Goal: Task Accomplishment & Management: Use online tool/utility

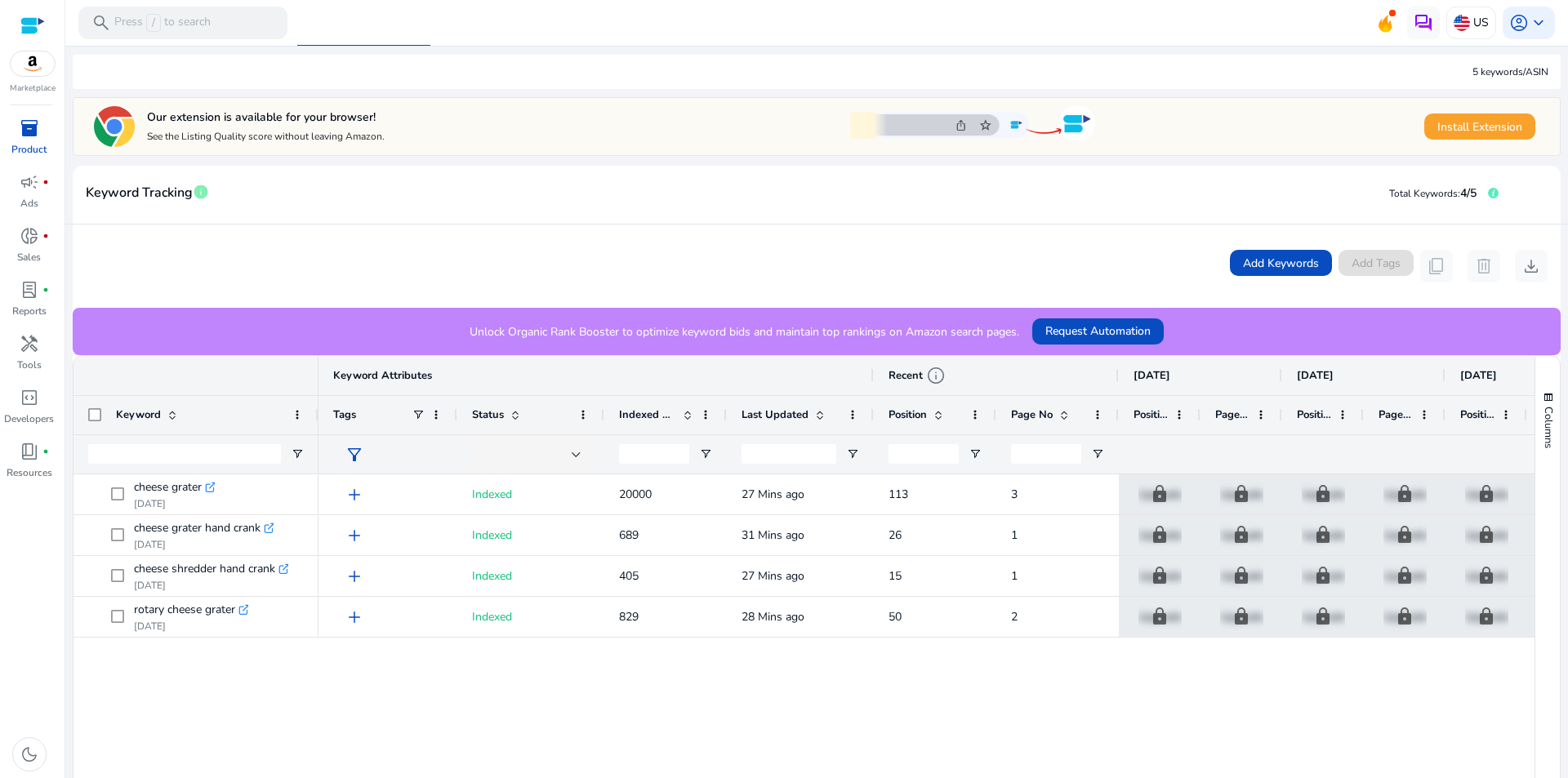
scroll to position [224, 0]
click at [730, 410] on div "Last Updated" at bounding box center [799, 414] width 147 height 39
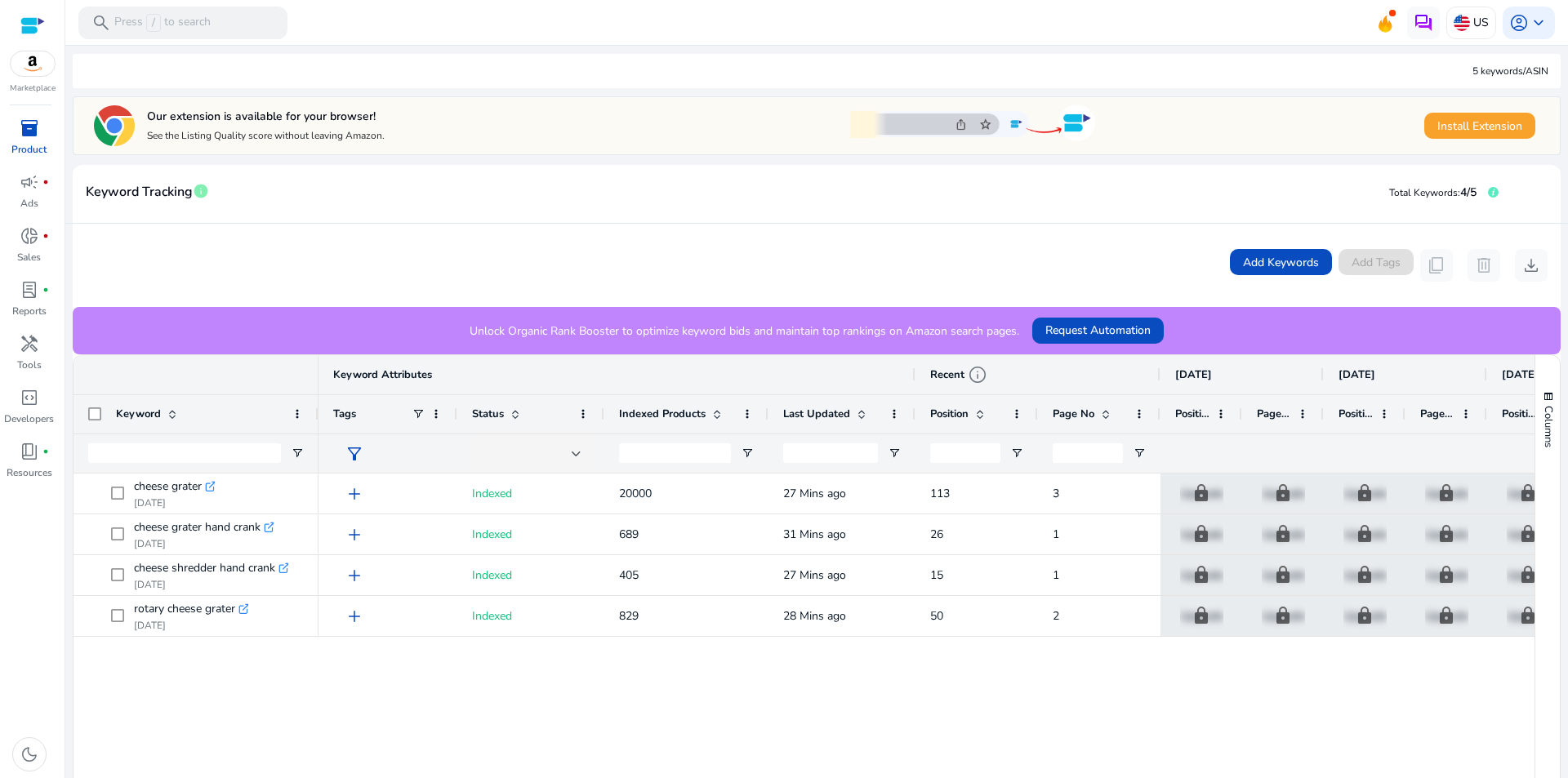
scroll to position [0, 0]
drag, startPoint x: 725, startPoint y: 412, endPoint x: 765, endPoint y: 417, distance: 40.3
click at [765, 417] on div at bounding box center [766, 414] width 7 height 38
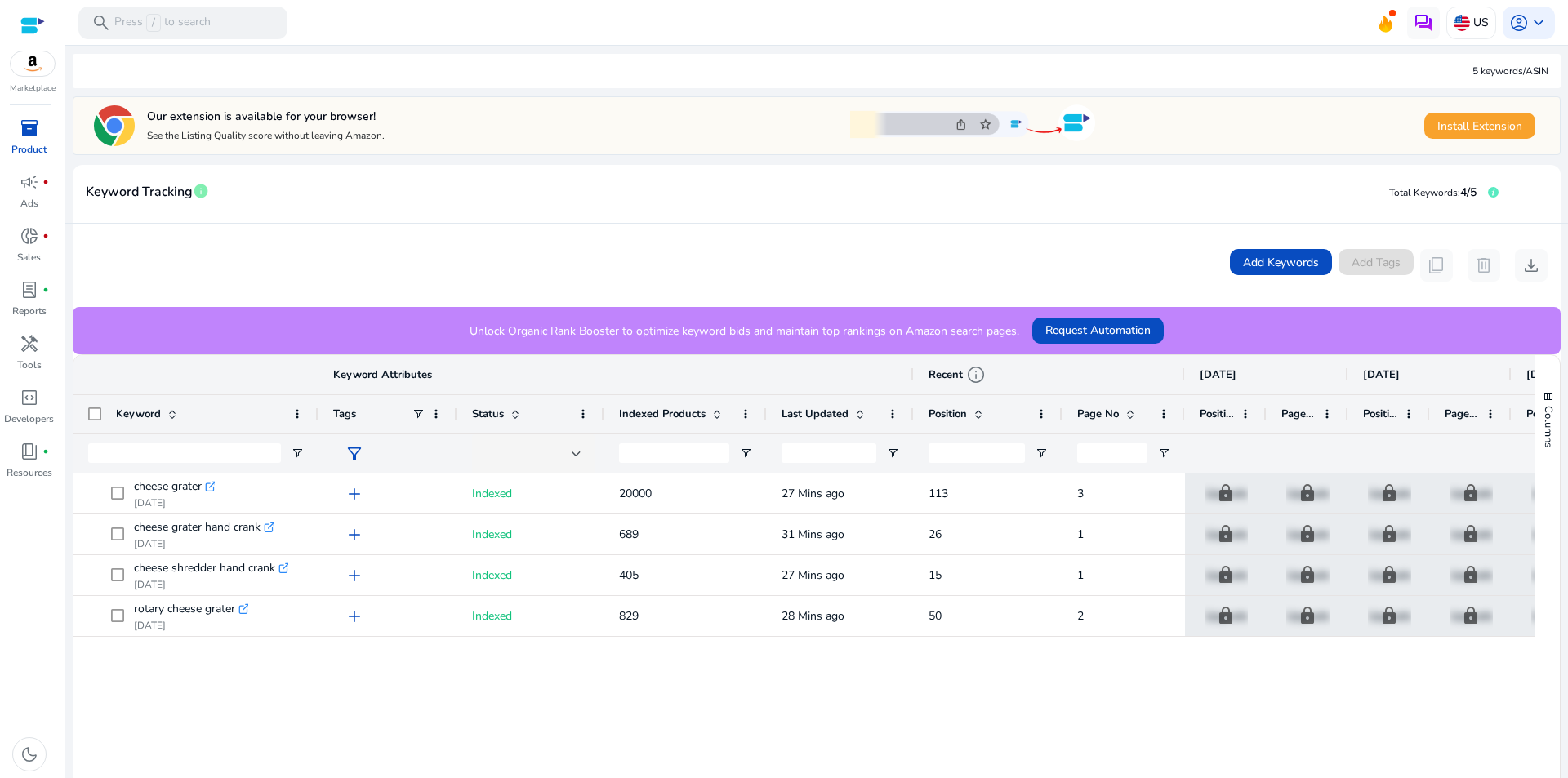
drag, startPoint x: 1033, startPoint y: 408, endPoint x: 1059, endPoint y: 409, distance: 26.0
click at [1059, 409] on div at bounding box center [1061, 414] width 7 height 38
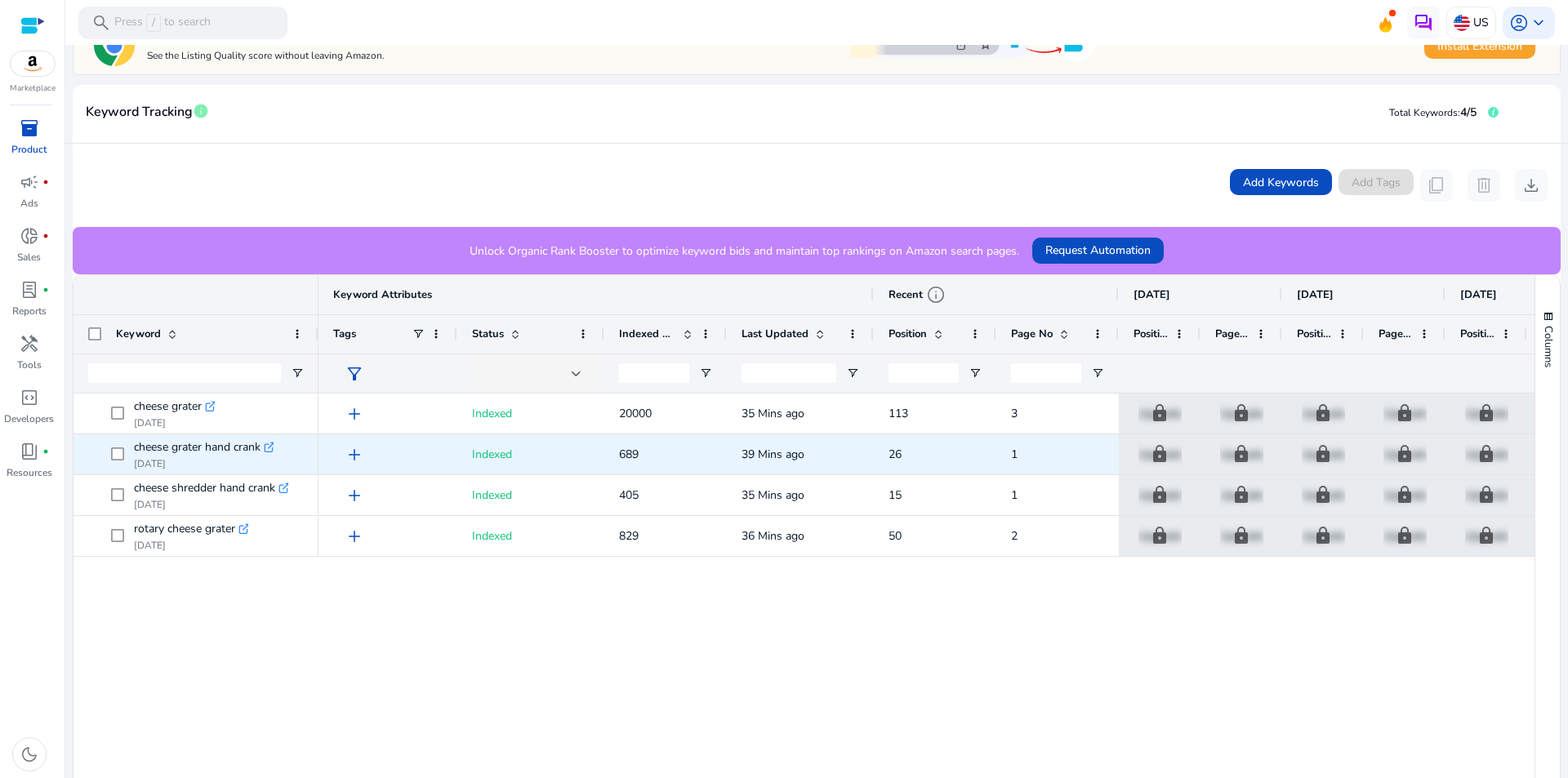
scroll to position [306, 0]
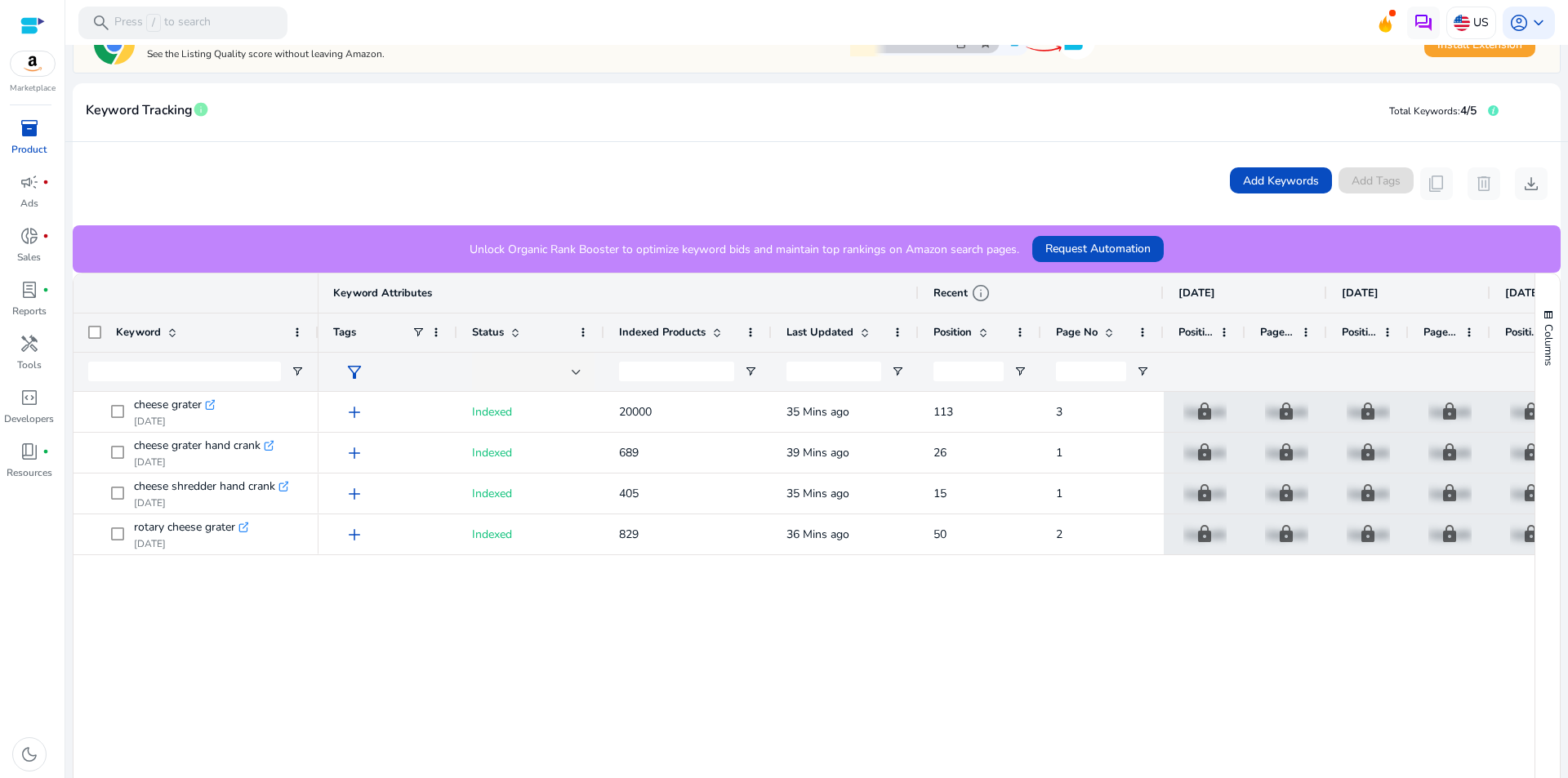
drag, startPoint x: 724, startPoint y: 328, endPoint x: 770, endPoint y: 328, distance: 46.0
click at [770, 328] on div at bounding box center [771, 333] width 7 height 38
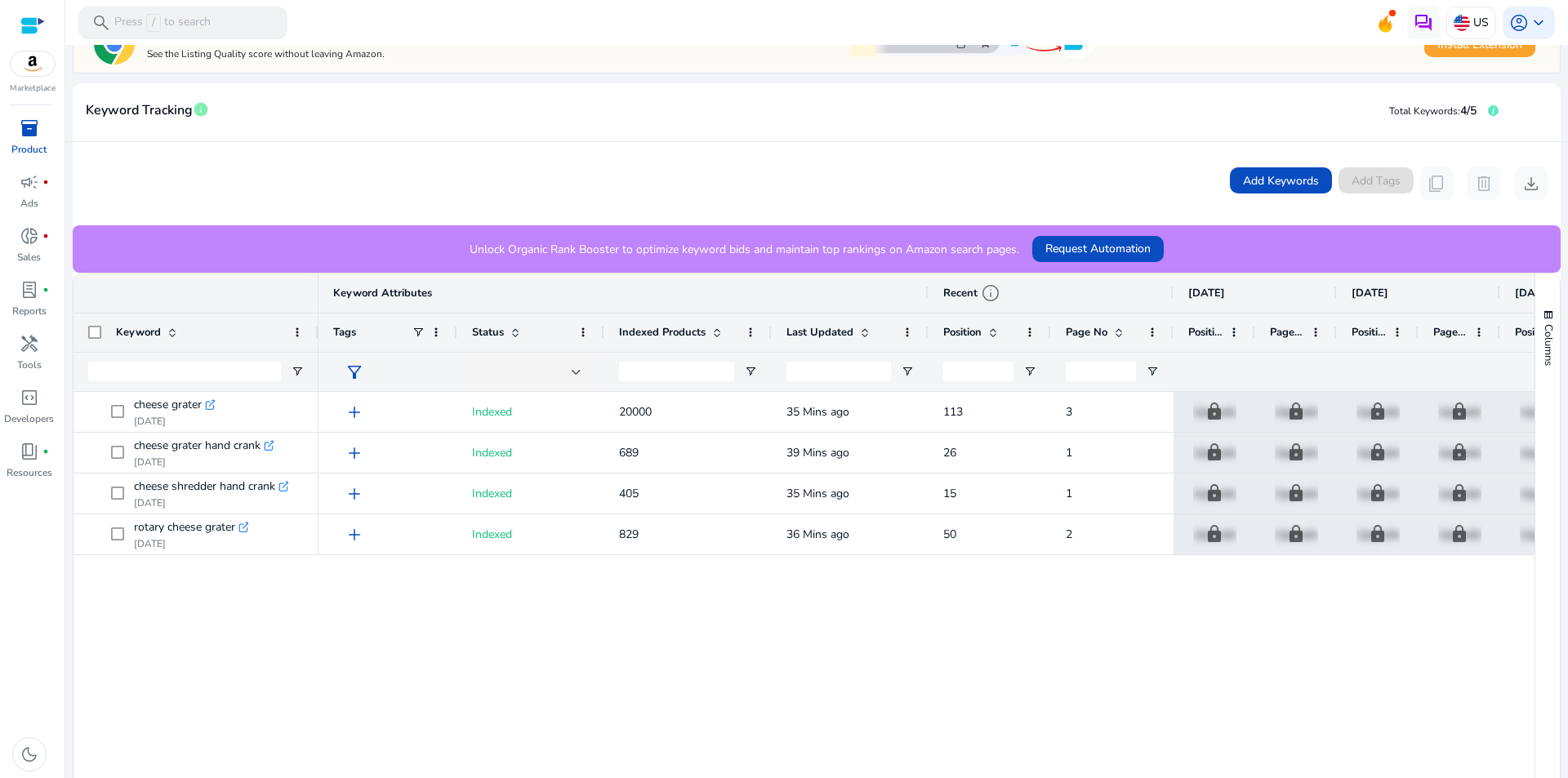
drag, startPoint x: 915, startPoint y: 335, endPoint x: 924, endPoint y: 335, distance: 9.0
click at [924, 335] on div at bounding box center [927, 333] width 7 height 38
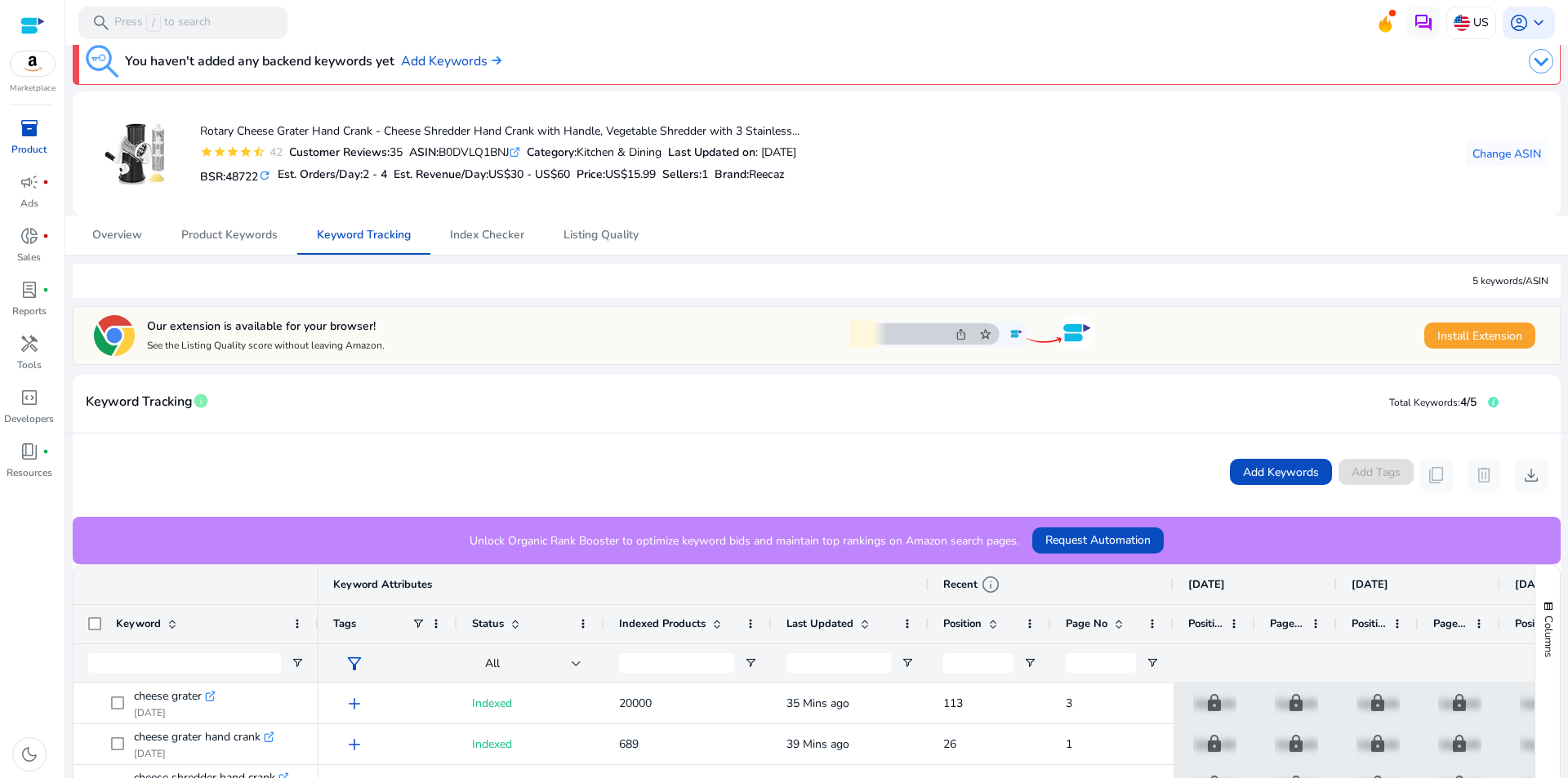
scroll to position [0, 0]
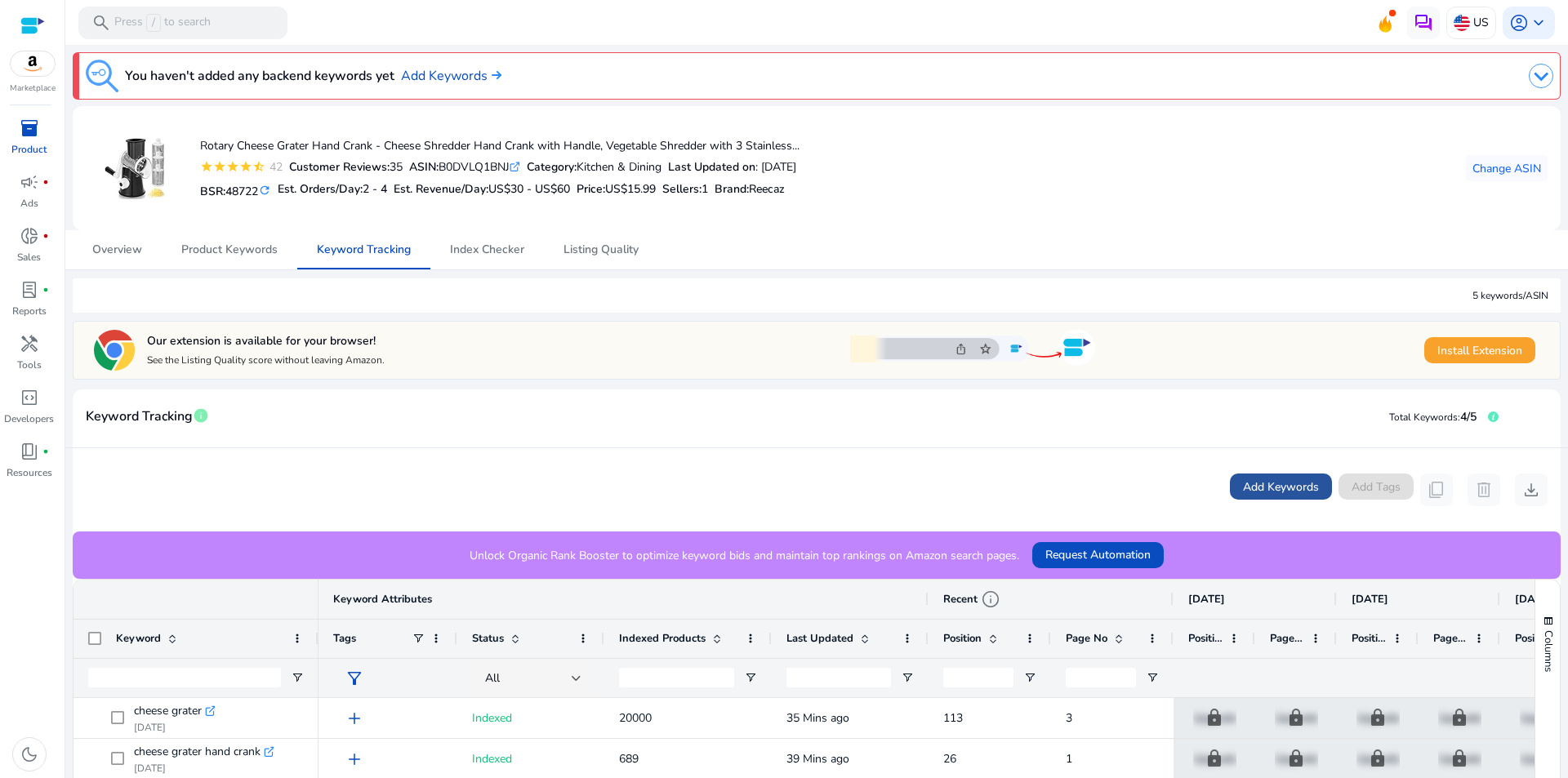
click at [1234, 482] on span at bounding box center [1280, 487] width 102 height 39
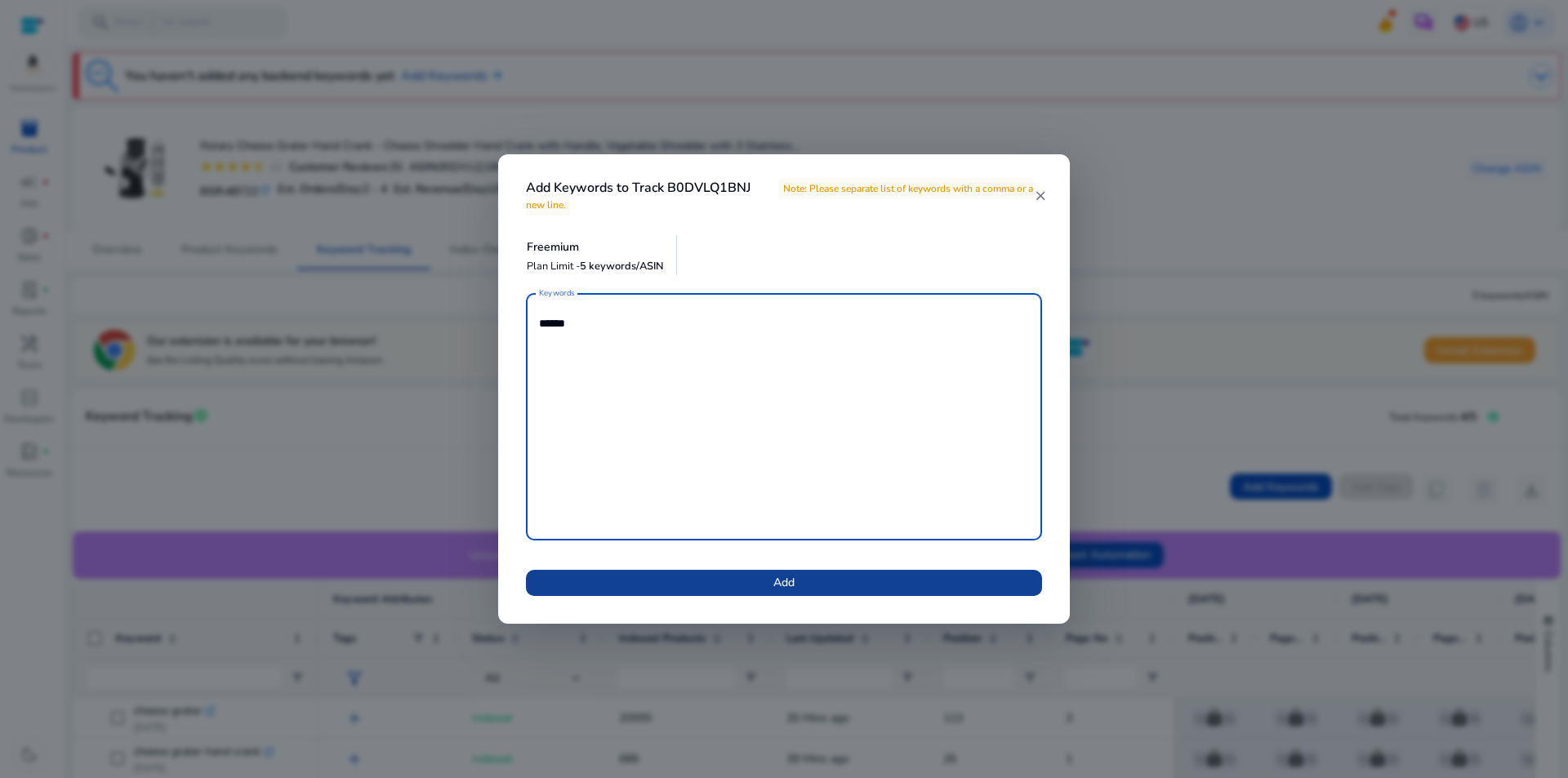
type textarea "******"
click at [797, 582] on span at bounding box center [784, 583] width 516 height 39
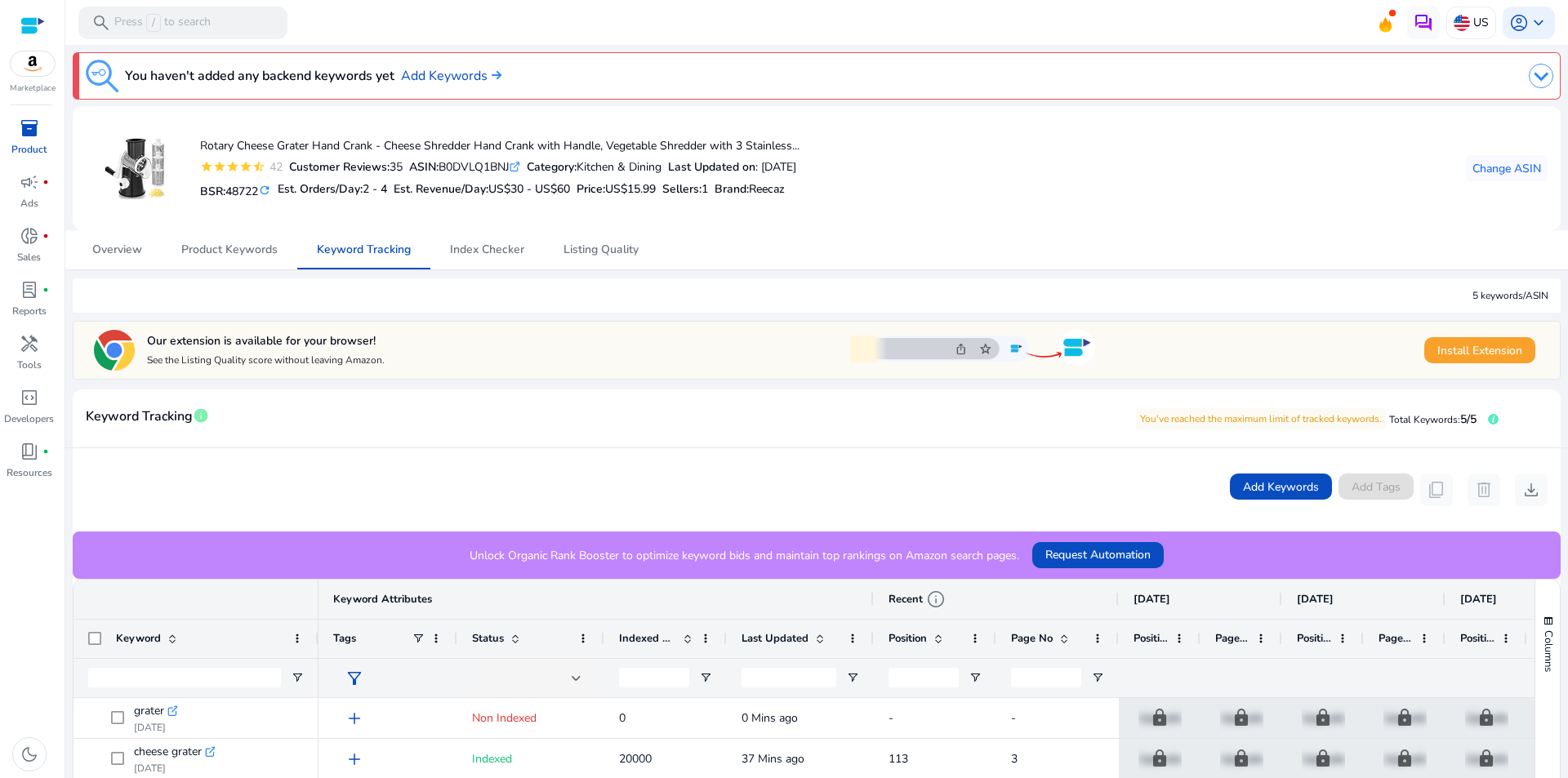
click at [30, 125] on span "inventory_2" at bounding box center [29, 128] width 19 height 19
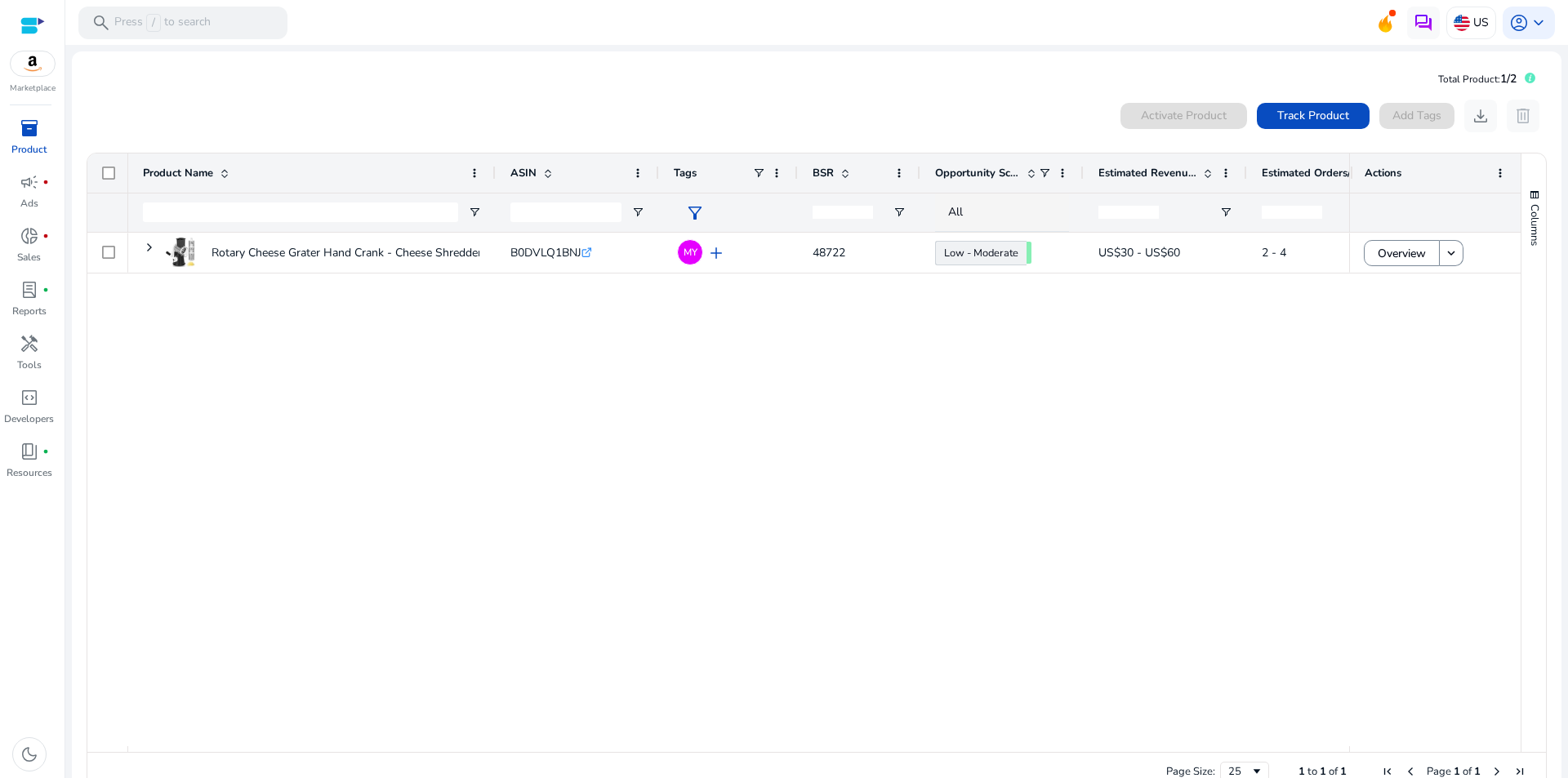
drag, startPoint x: 644, startPoint y: 365, endPoint x: 524, endPoint y: 389, distance: 122.4
click at [524, 389] on div "Rotary Cheese Grater Hand Crank - Cheese Shredder Hand Crank... B0DVLQ1BNJ .st0…" at bounding box center [738, 489] width 1221 height 514
drag, startPoint x: 1090, startPoint y: 170, endPoint x: 1113, endPoint y: 172, distance: 23.1
click at [1113, 172] on div at bounding box center [1113, 173] width 7 height 39
click at [1501, 78] on span "1/2" at bounding box center [1507, 79] width 16 height 15
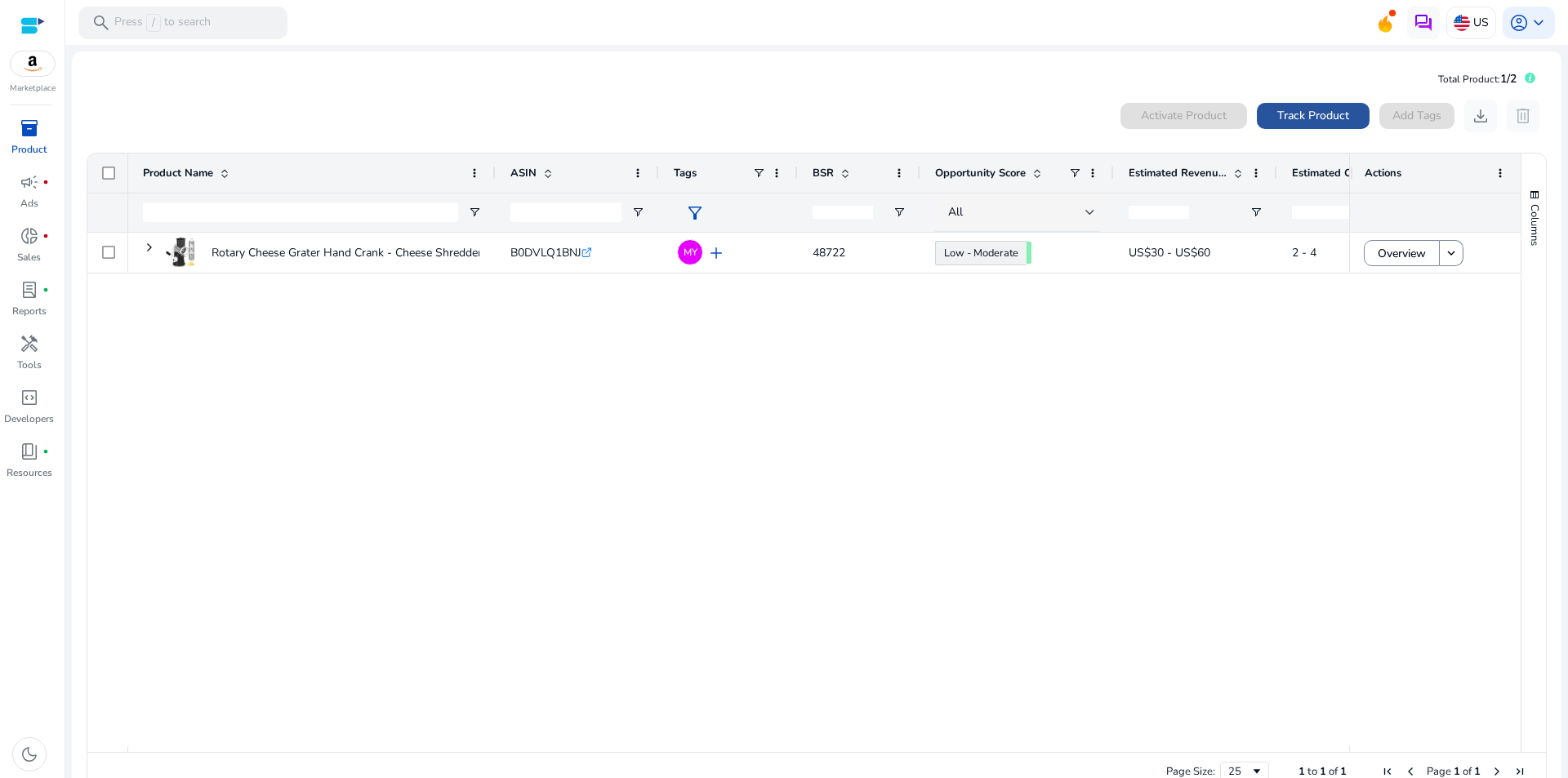
click at [1277, 107] on span "Track Product" at bounding box center [1313, 115] width 72 height 17
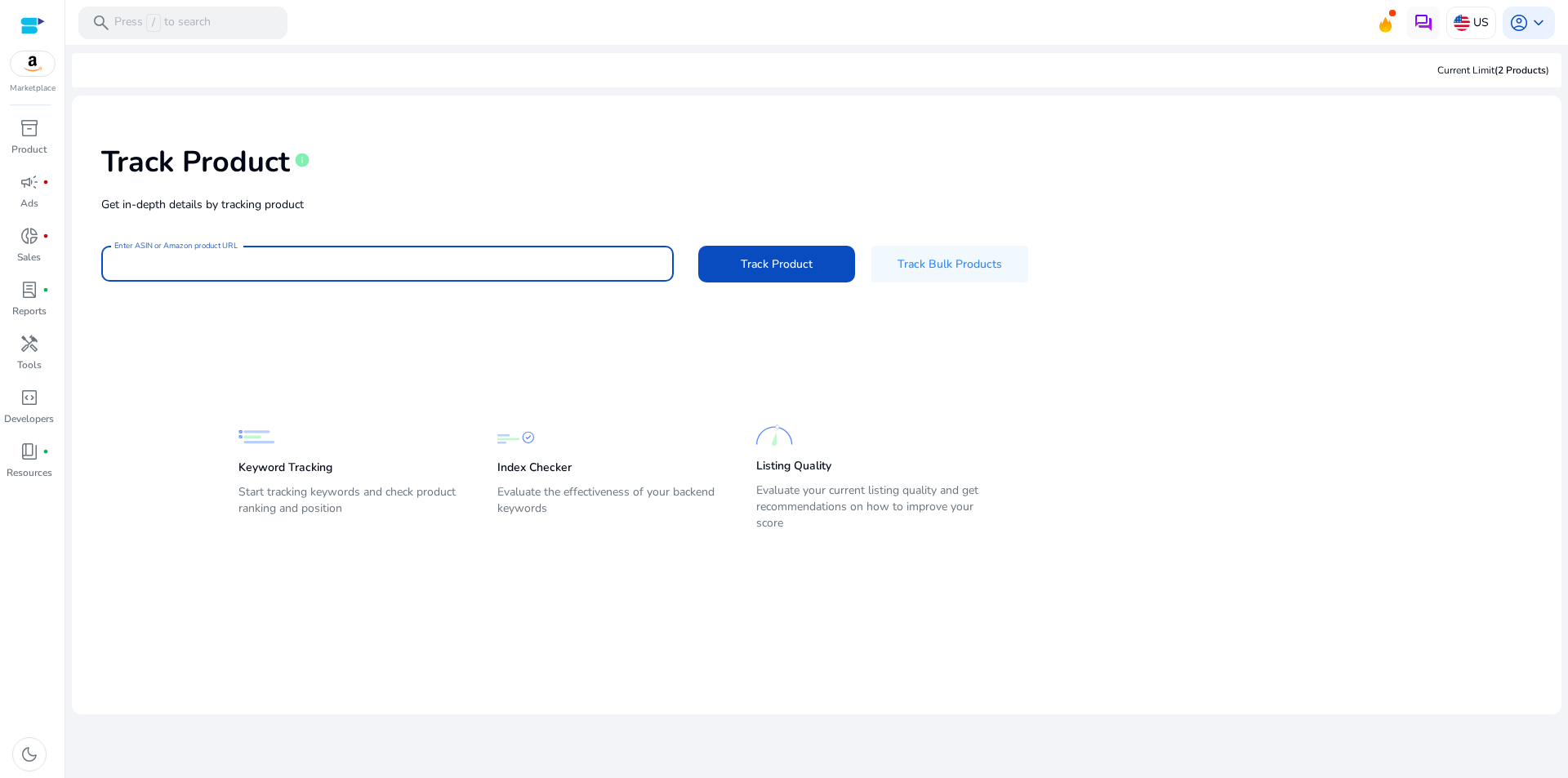
click at [466, 266] on input "Enter ASIN or Amazon product URL" at bounding box center [388, 264] width 546 height 18
paste input "**********"
type input "**********"
click at [738, 266] on span at bounding box center [776, 264] width 157 height 39
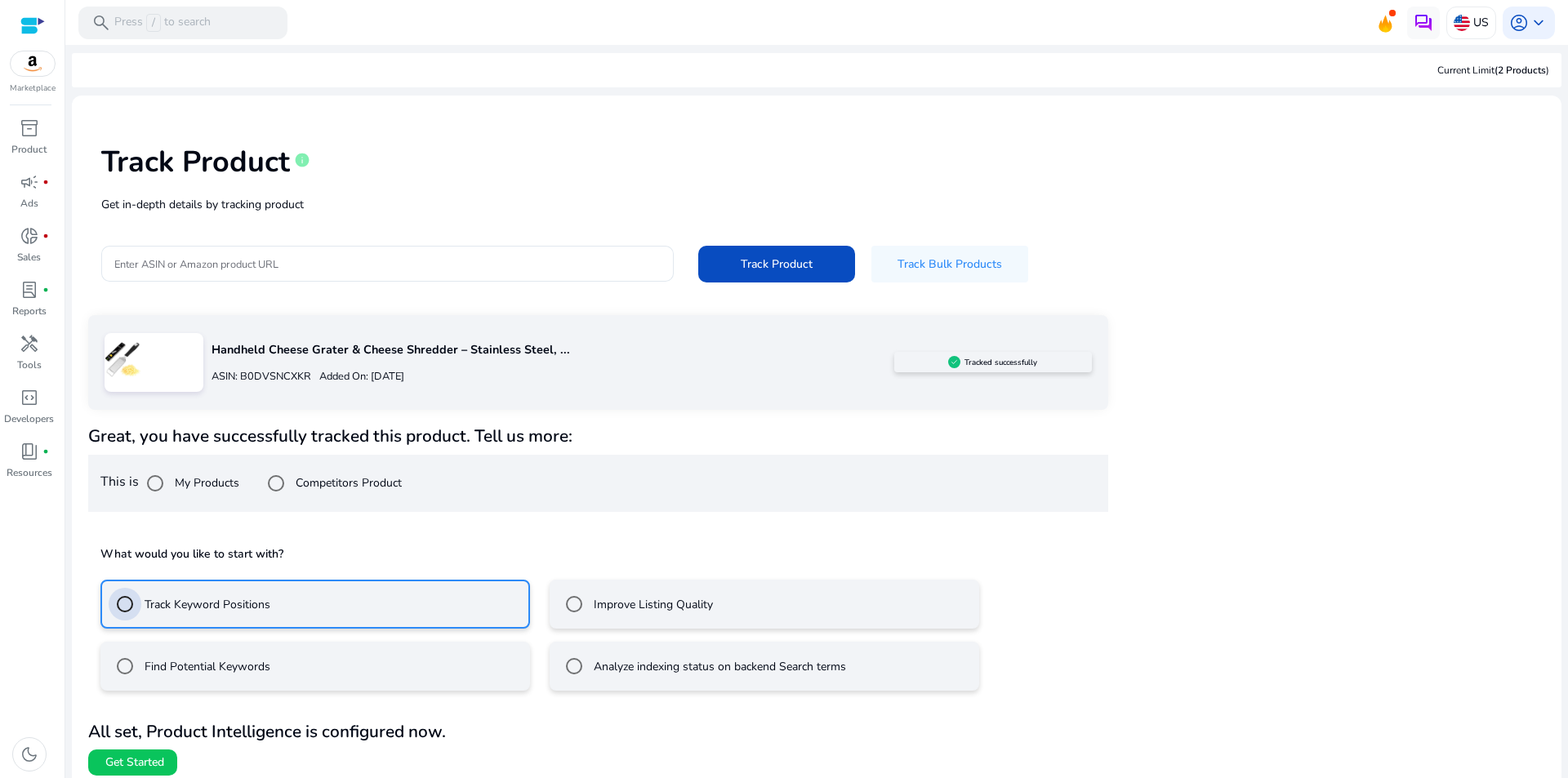
scroll to position [10, 0]
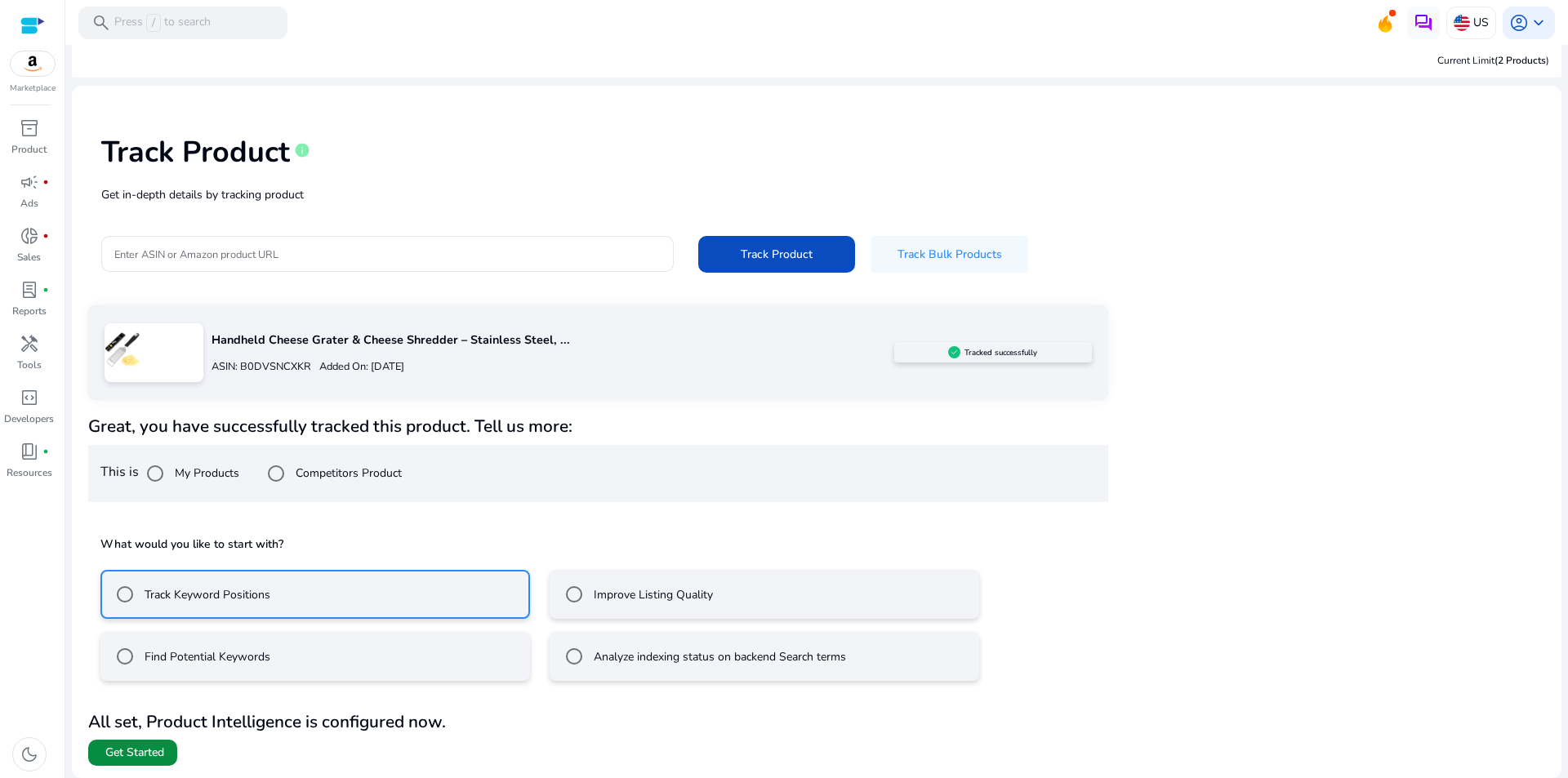
click at [140, 751] on span "Get Started" at bounding box center [134, 752] width 59 height 16
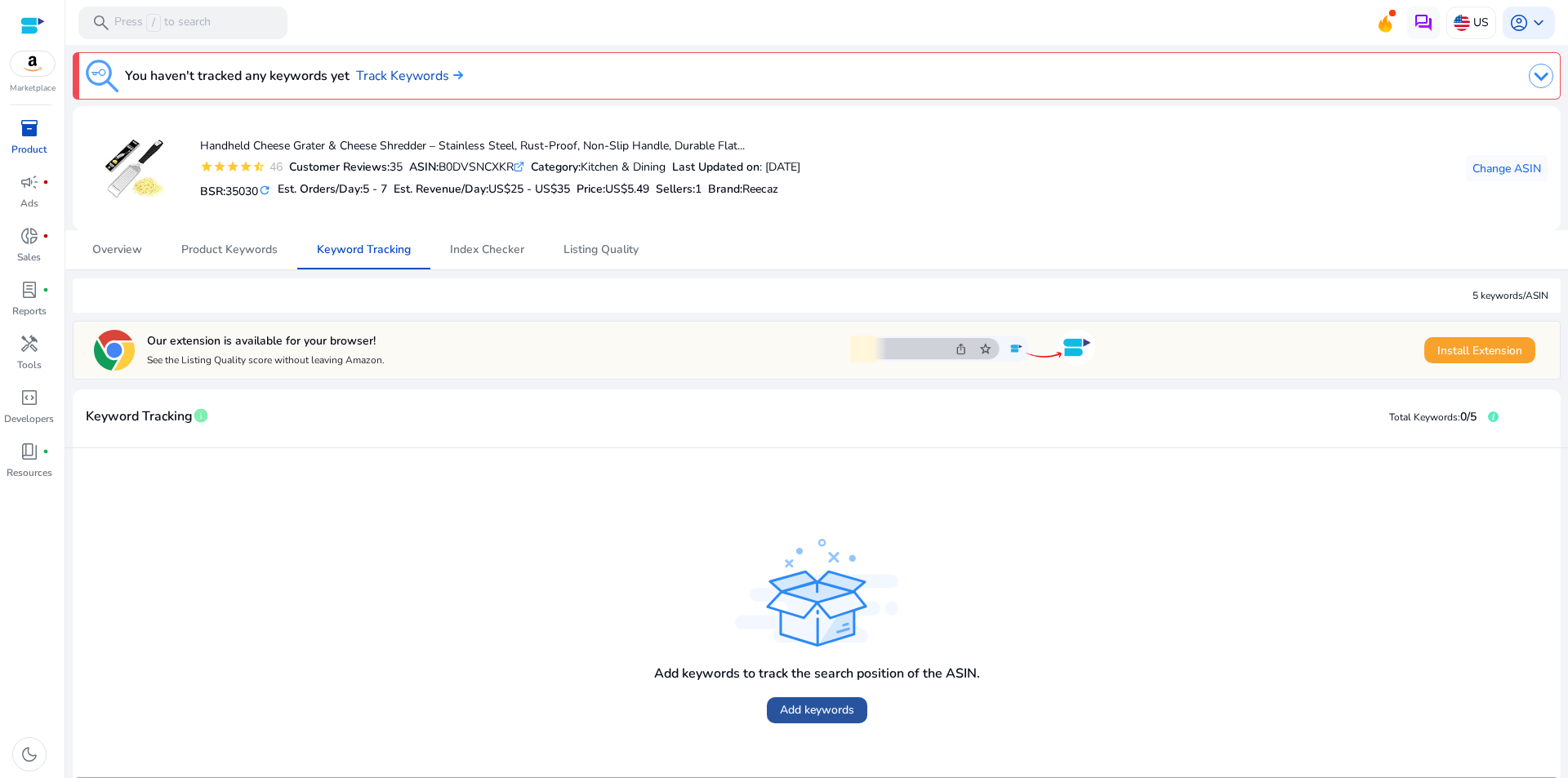
click at [847, 699] on span at bounding box center [817, 710] width 100 height 39
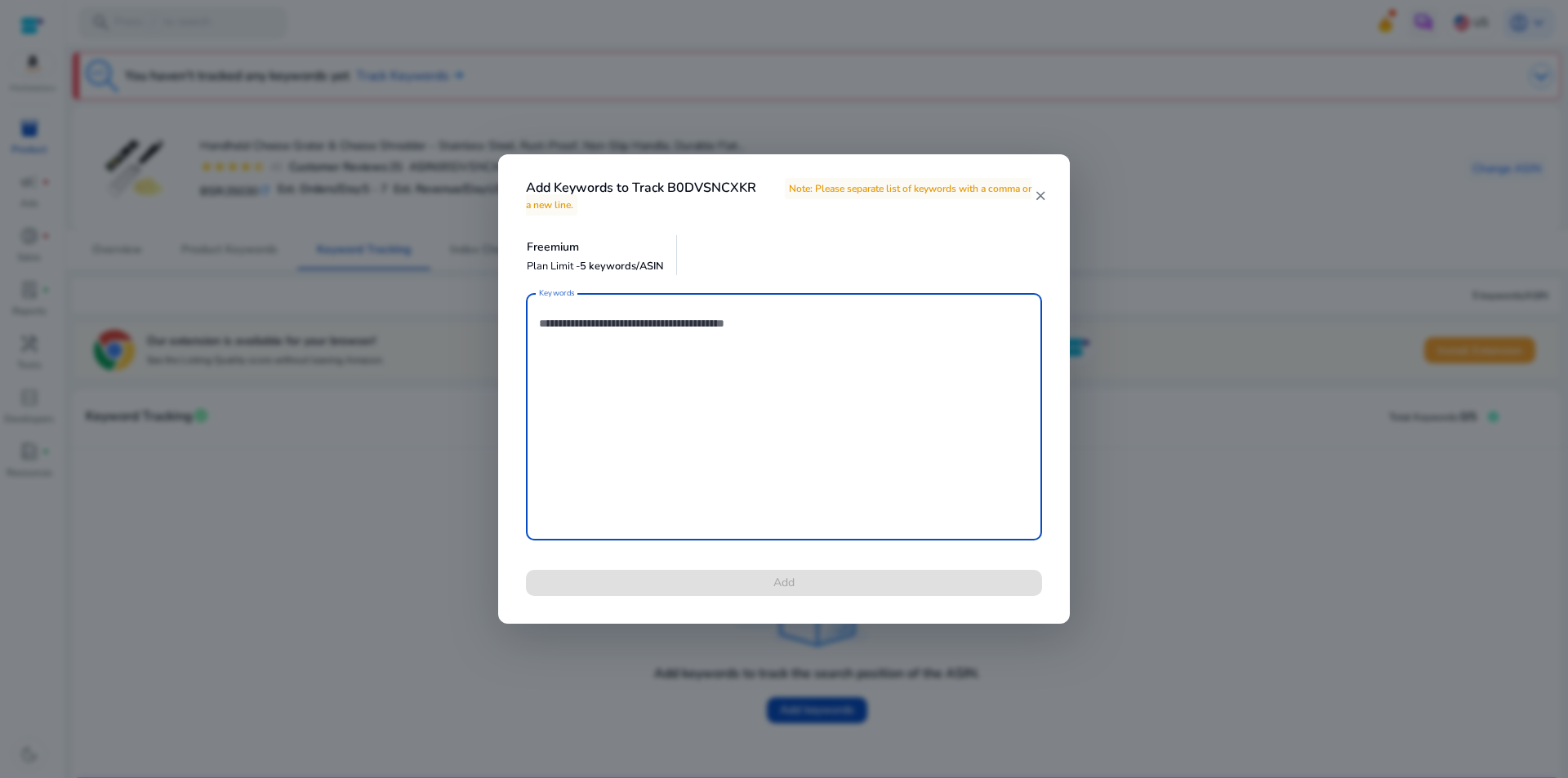
click at [753, 392] on textarea "Keywords" at bounding box center [783, 416] width 490 height 231
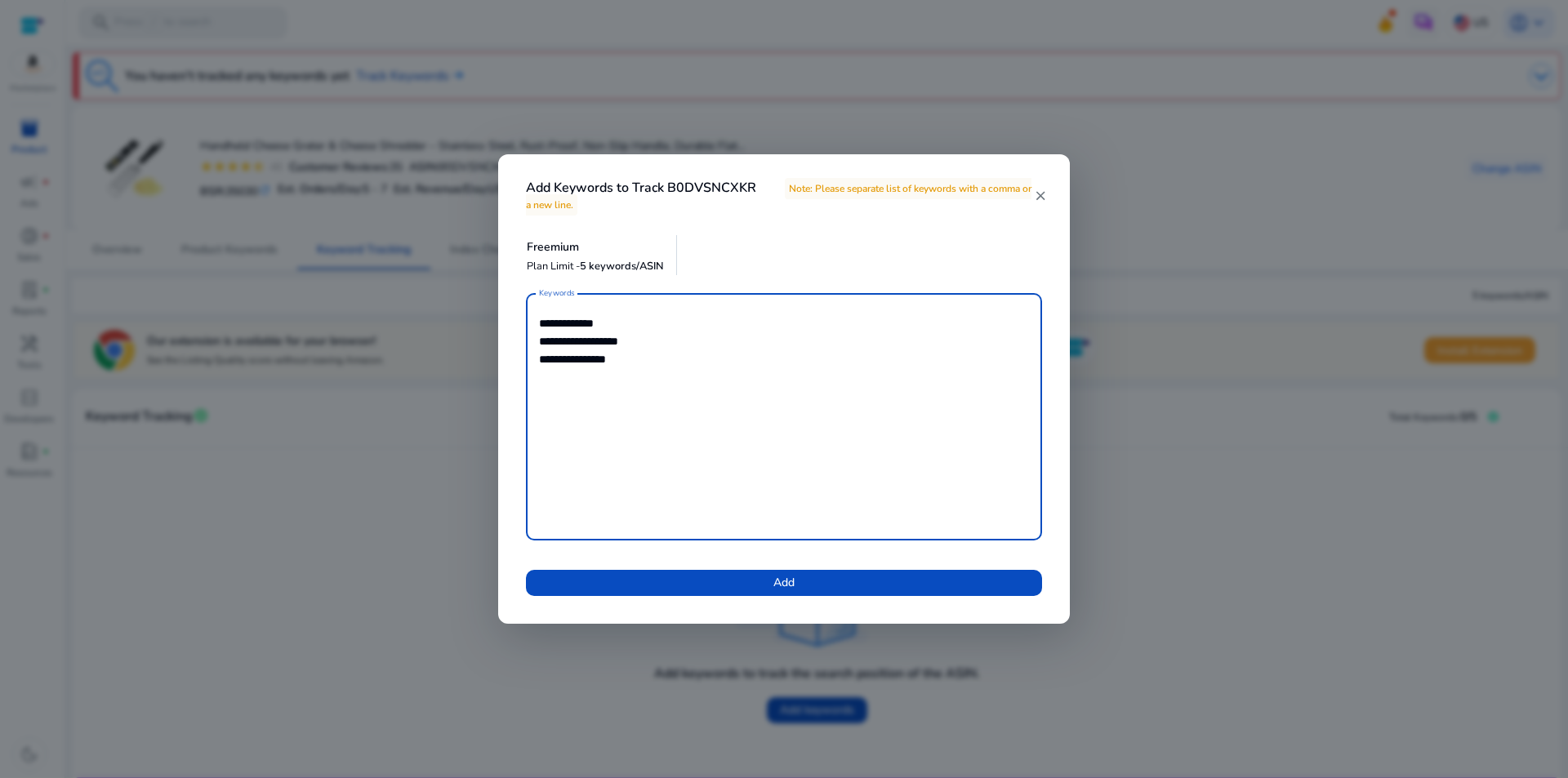
paste textarea "**********"
type textarea "**********"
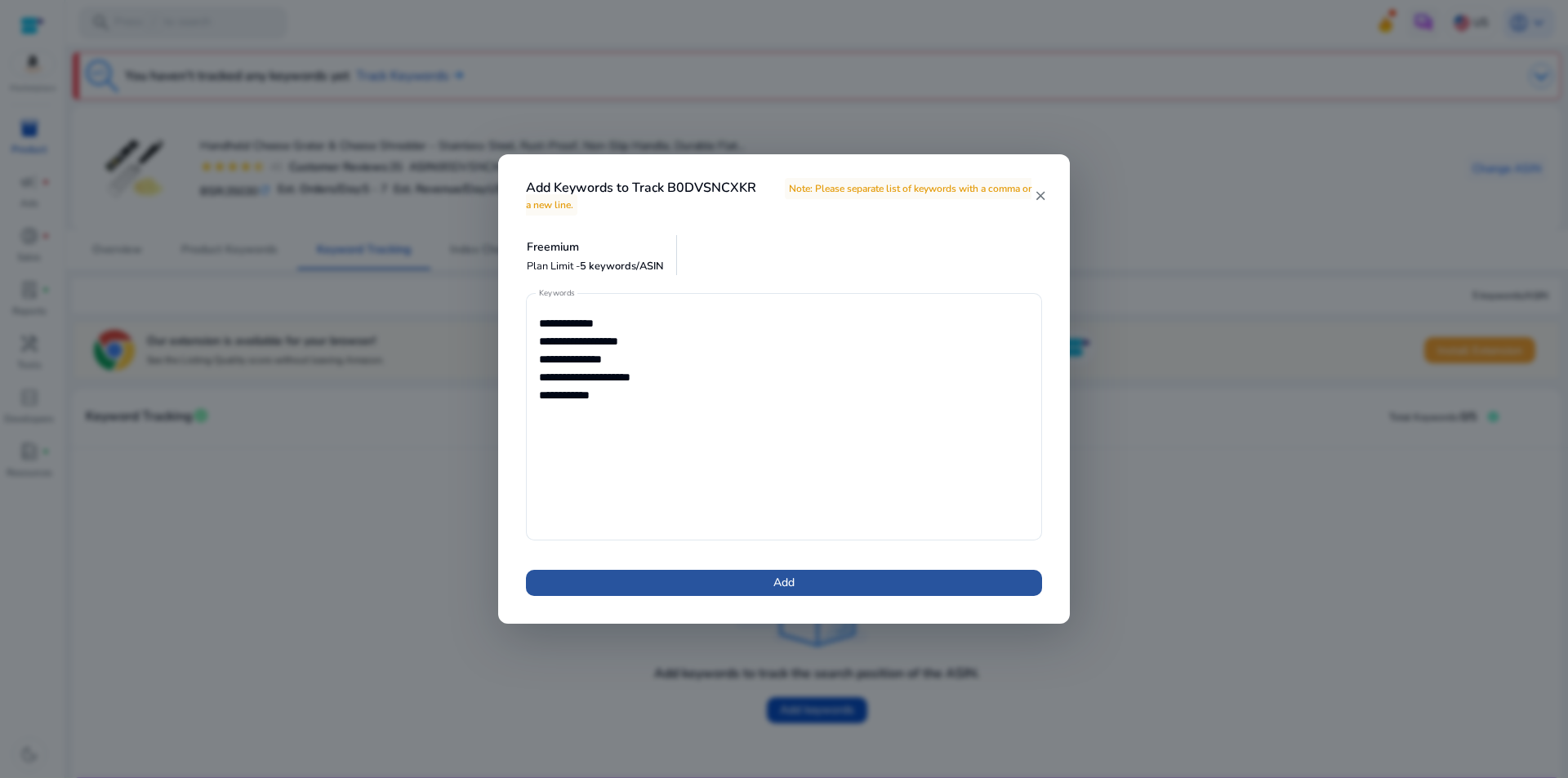
click at [743, 585] on span at bounding box center [784, 583] width 516 height 39
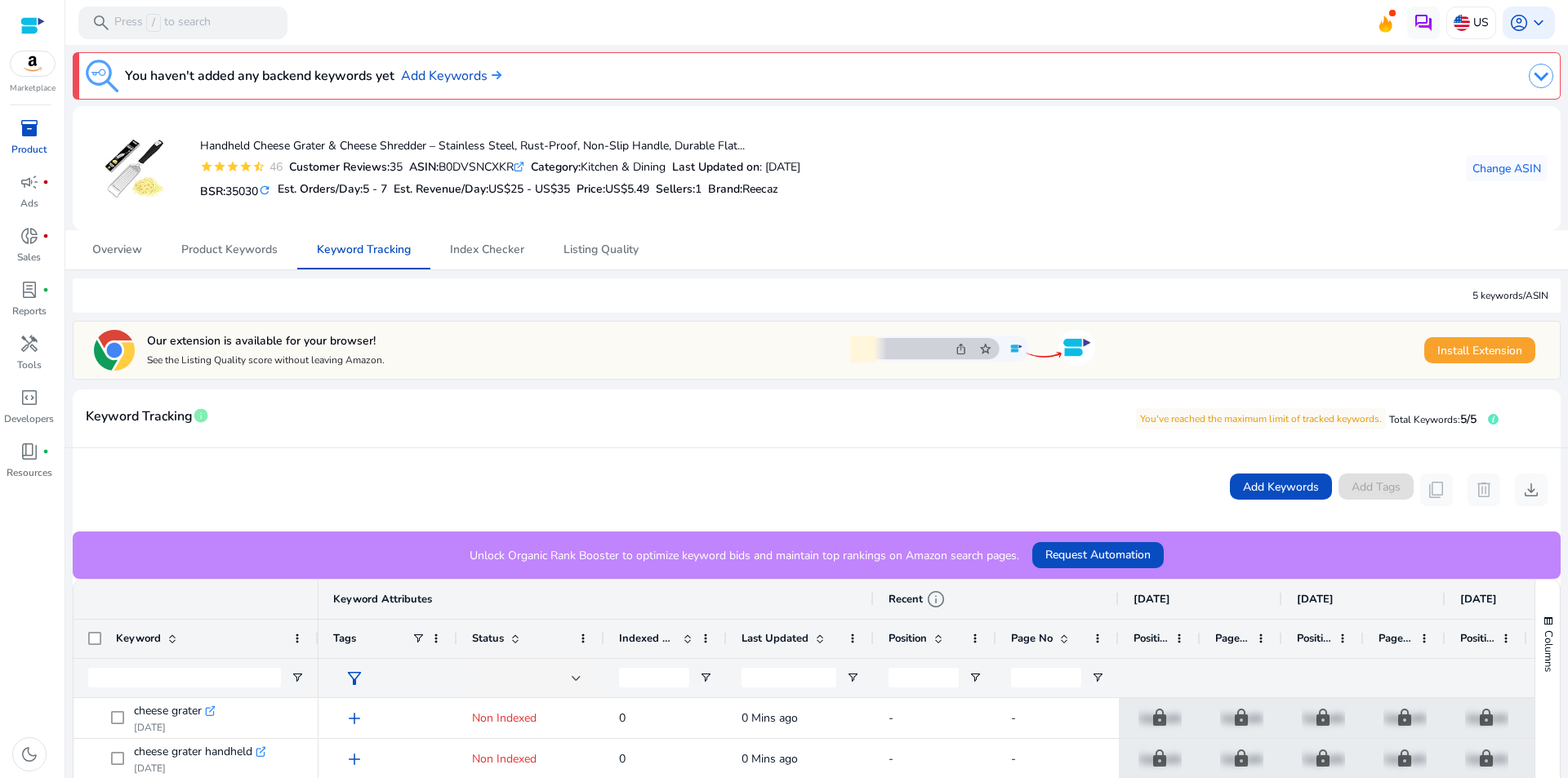
click at [25, 133] on span "inventory_2" at bounding box center [29, 128] width 19 height 19
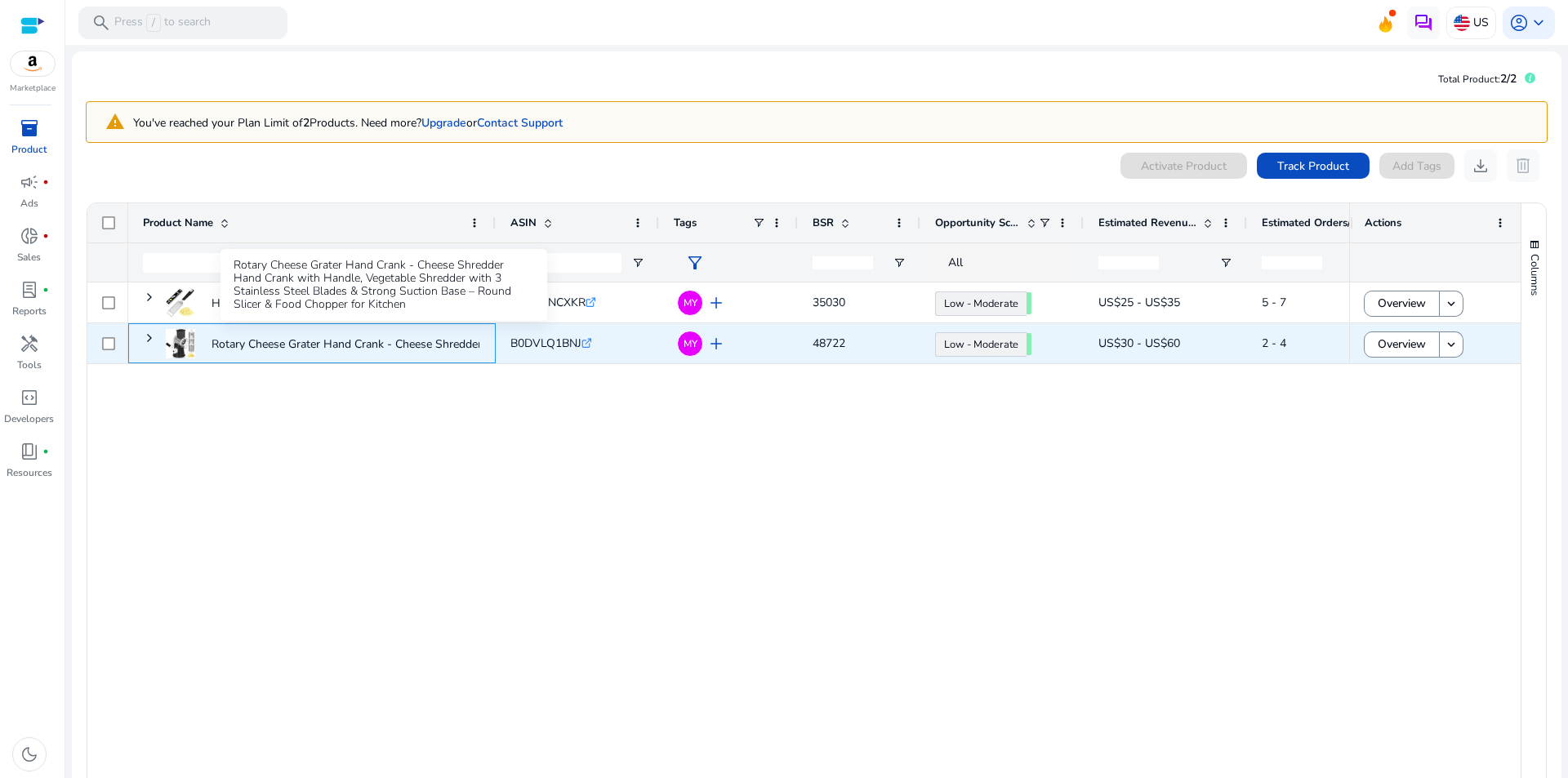
click at [321, 342] on p "Rotary Cheese Grater Hand Crank - Cheese Shredder Hand Crank..." at bounding box center [382, 343] width 341 height 34
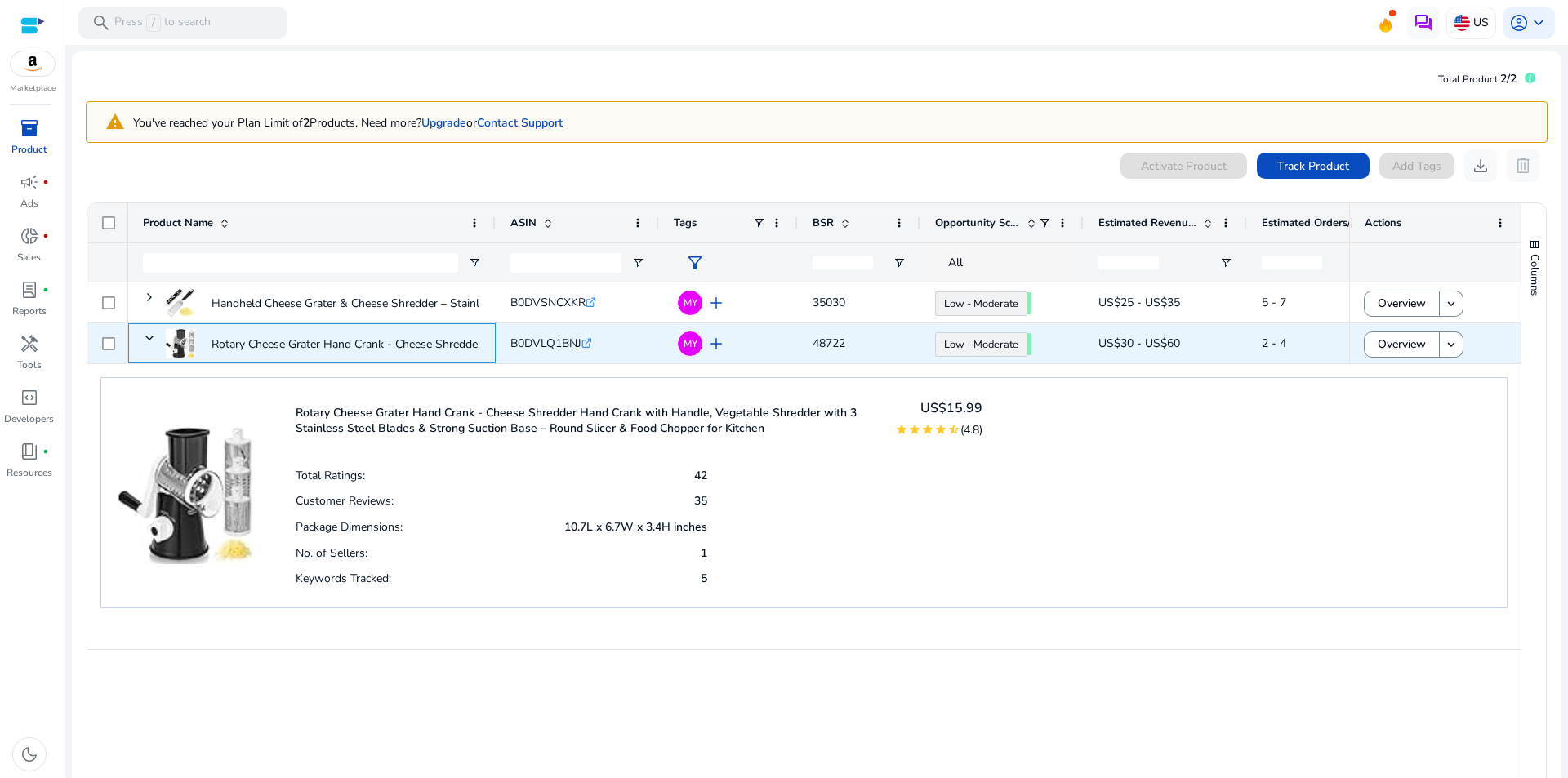
click at [321, 342] on p "Rotary Cheese Grater Hand Crank - Cheese Shredder Hand Crank..." at bounding box center [382, 343] width 341 height 34
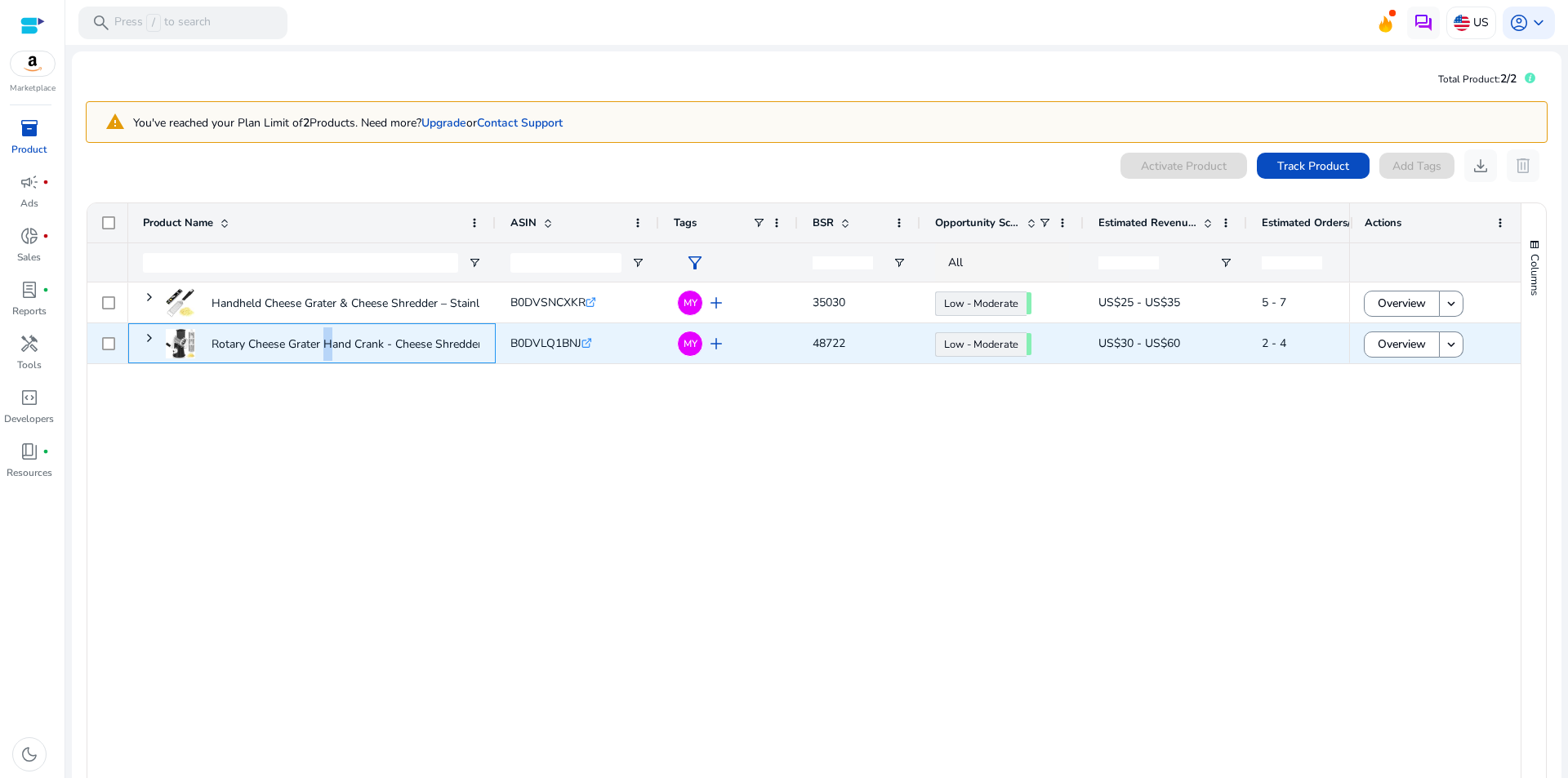
click at [321, 342] on p "Rotary Cheese Grater Hand Crank - Cheese Shredder Hand Crank..." at bounding box center [382, 343] width 341 height 34
click at [1423, 348] on span at bounding box center [1401, 344] width 74 height 39
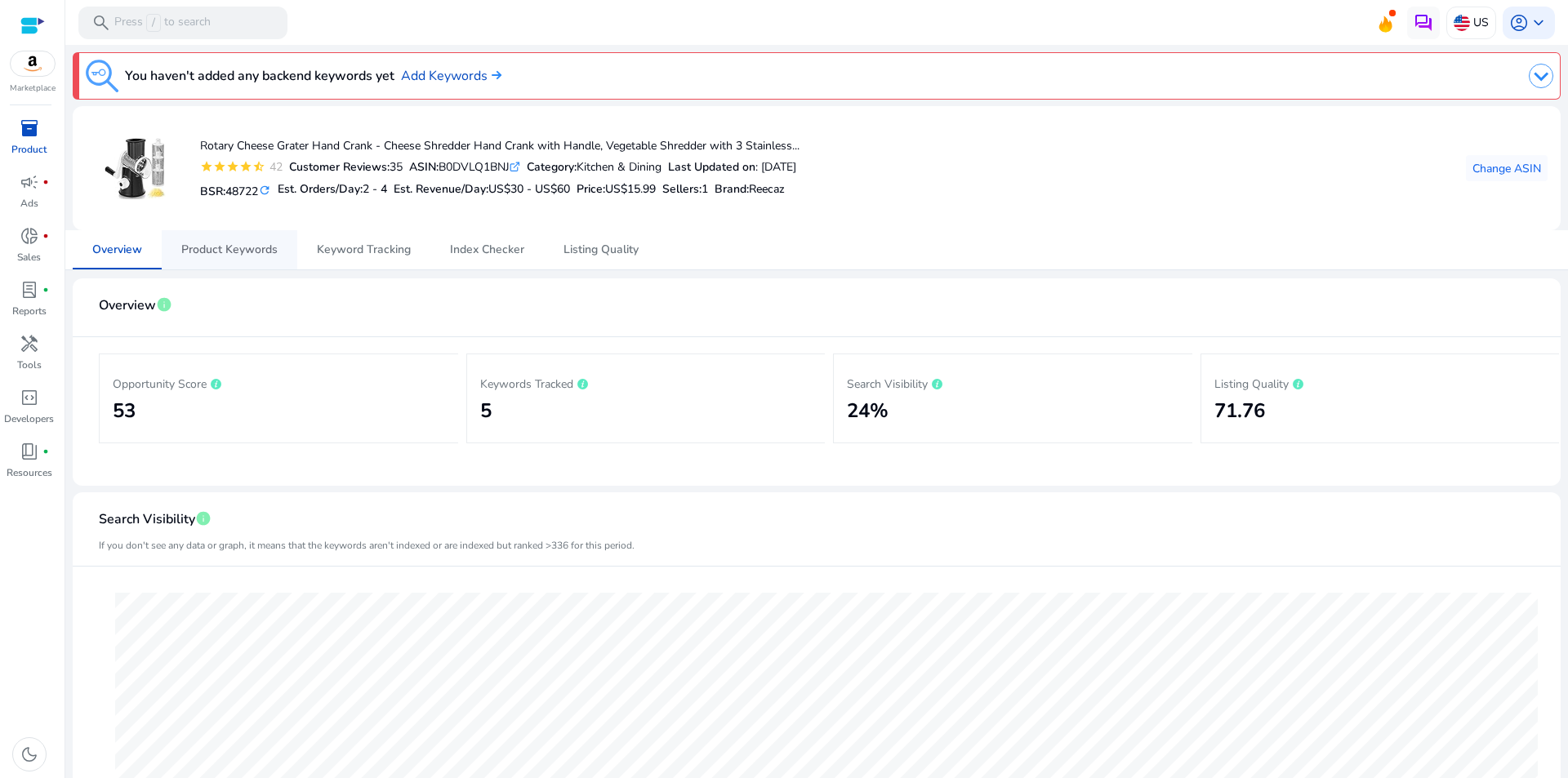
click at [241, 244] on span "Product Keywords" at bounding box center [229, 250] width 96 height 12
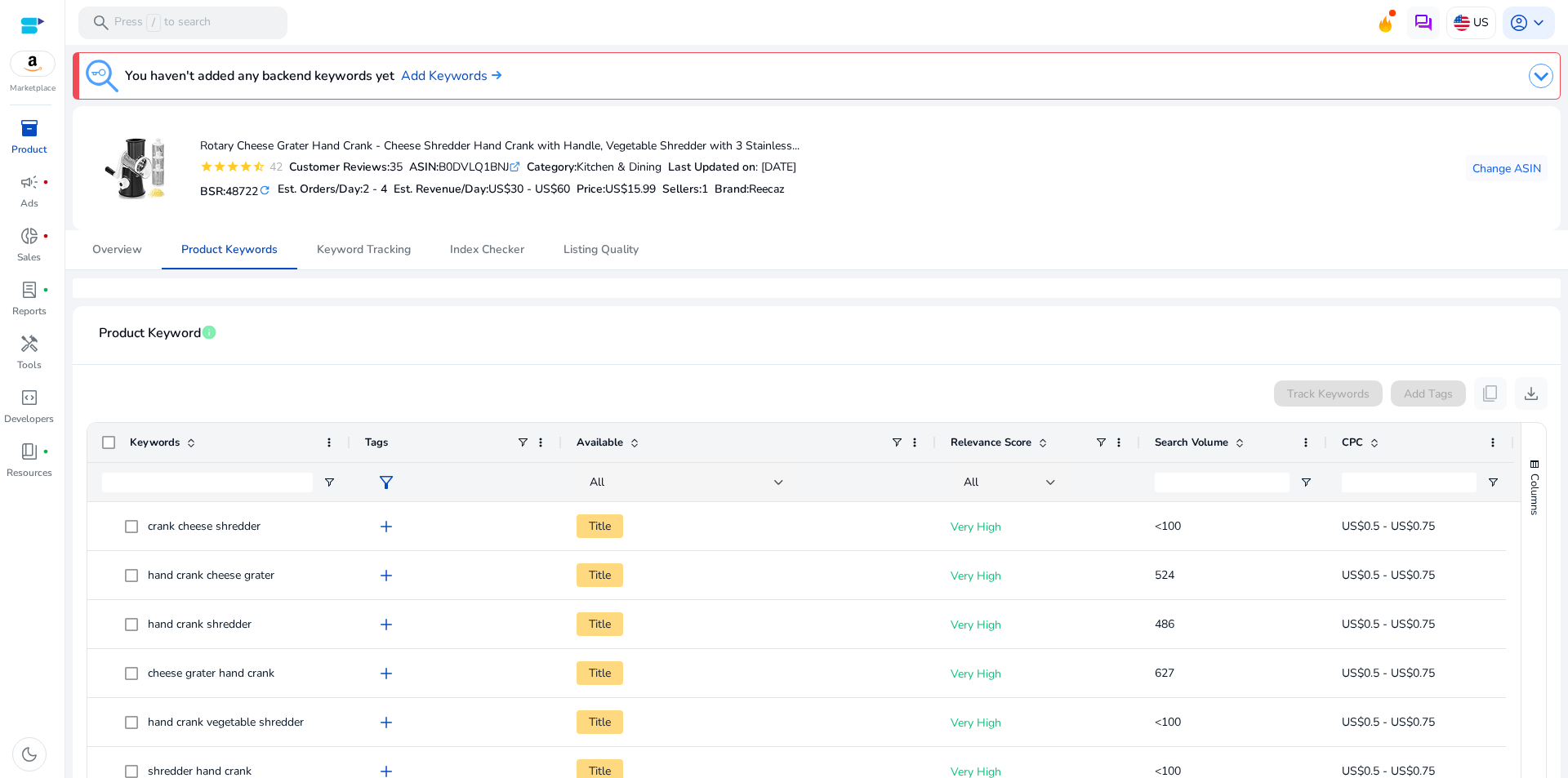
click at [1169, 440] on span "Search Volume" at bounding box center [1191, 441] width 73 height 14
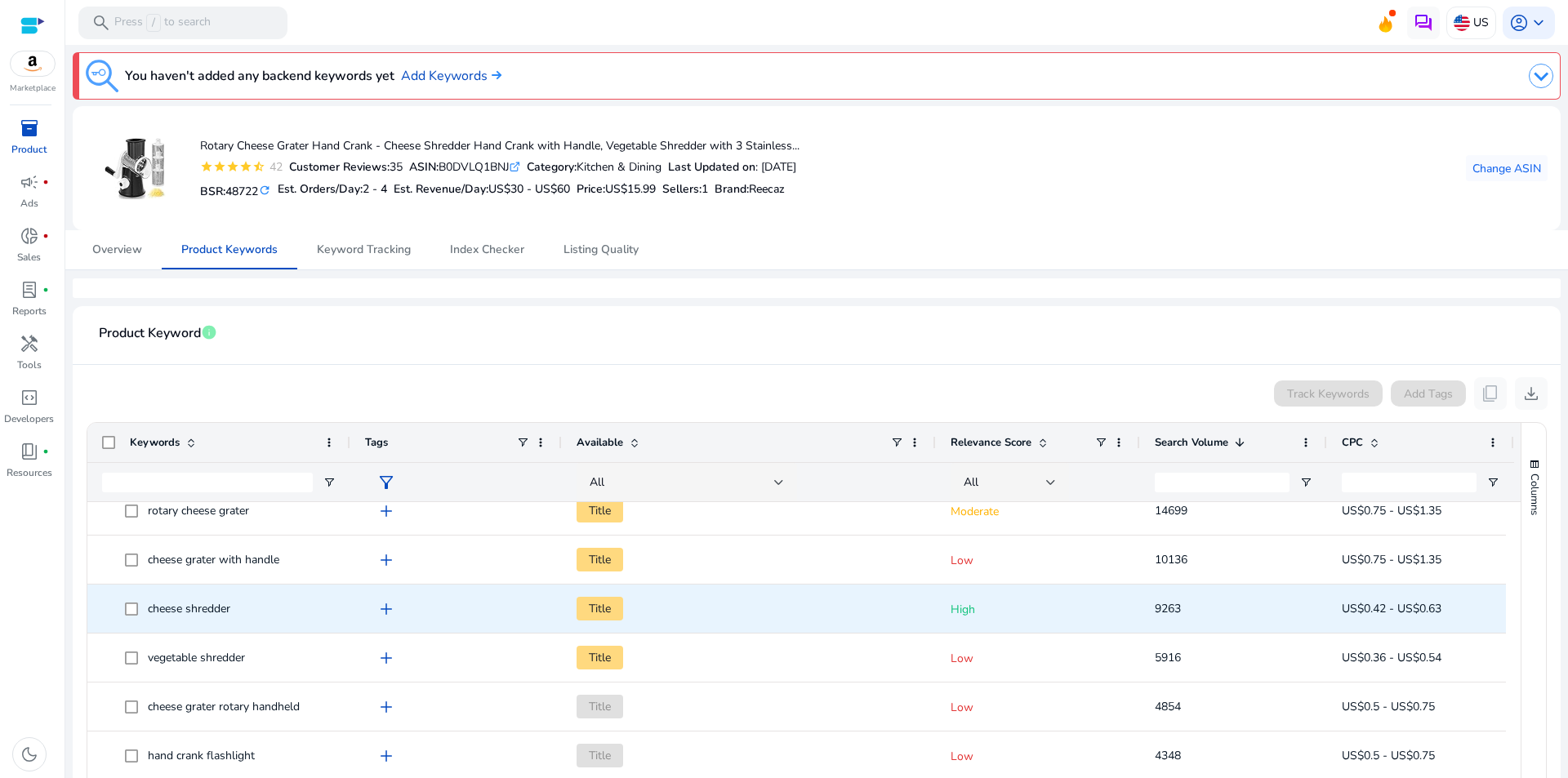
scroll to position [163, 0]
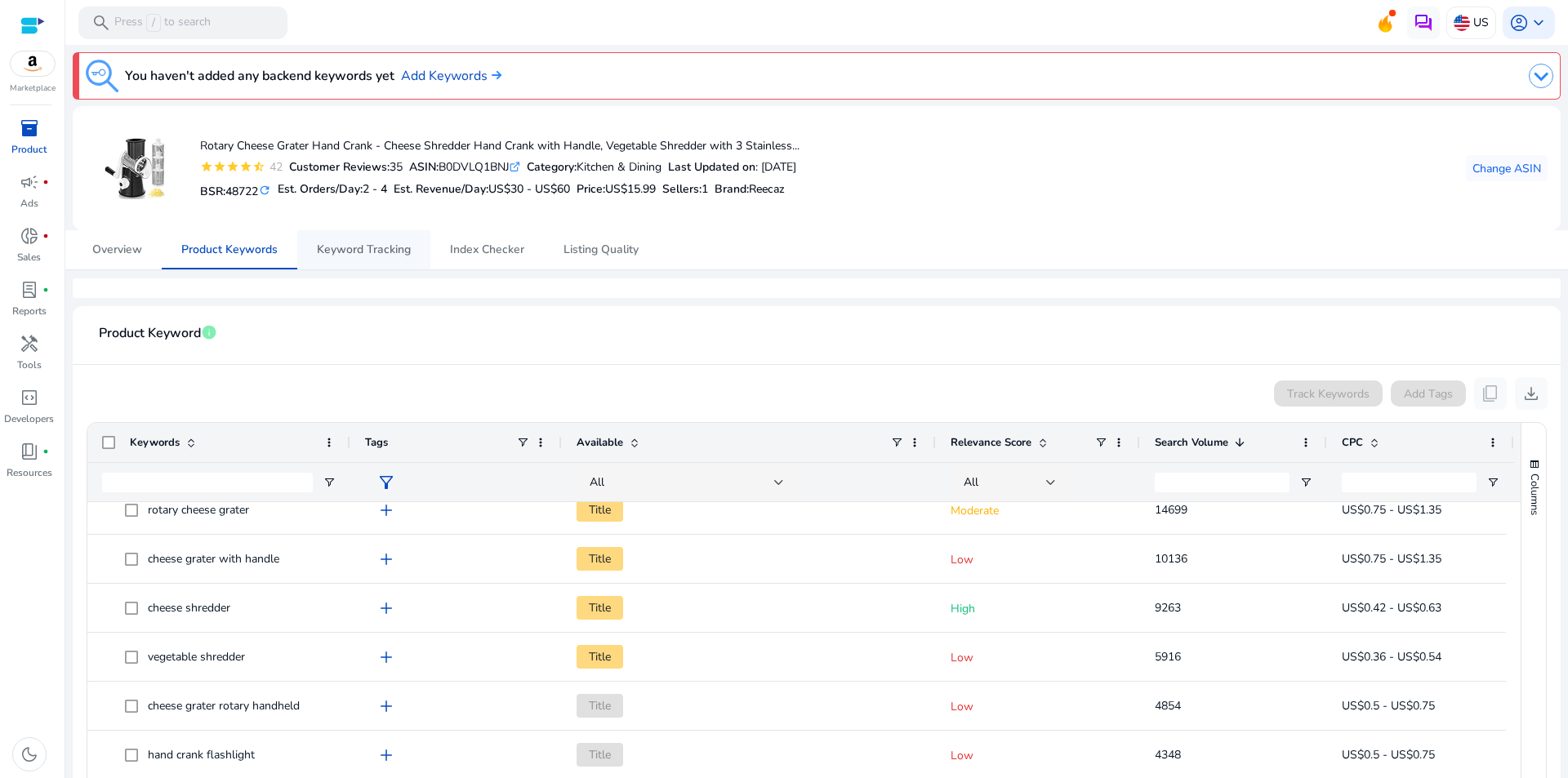
click at [355, 251] on span "Keyword Tracking" at bounding box center [364, 250] width 94 height 12
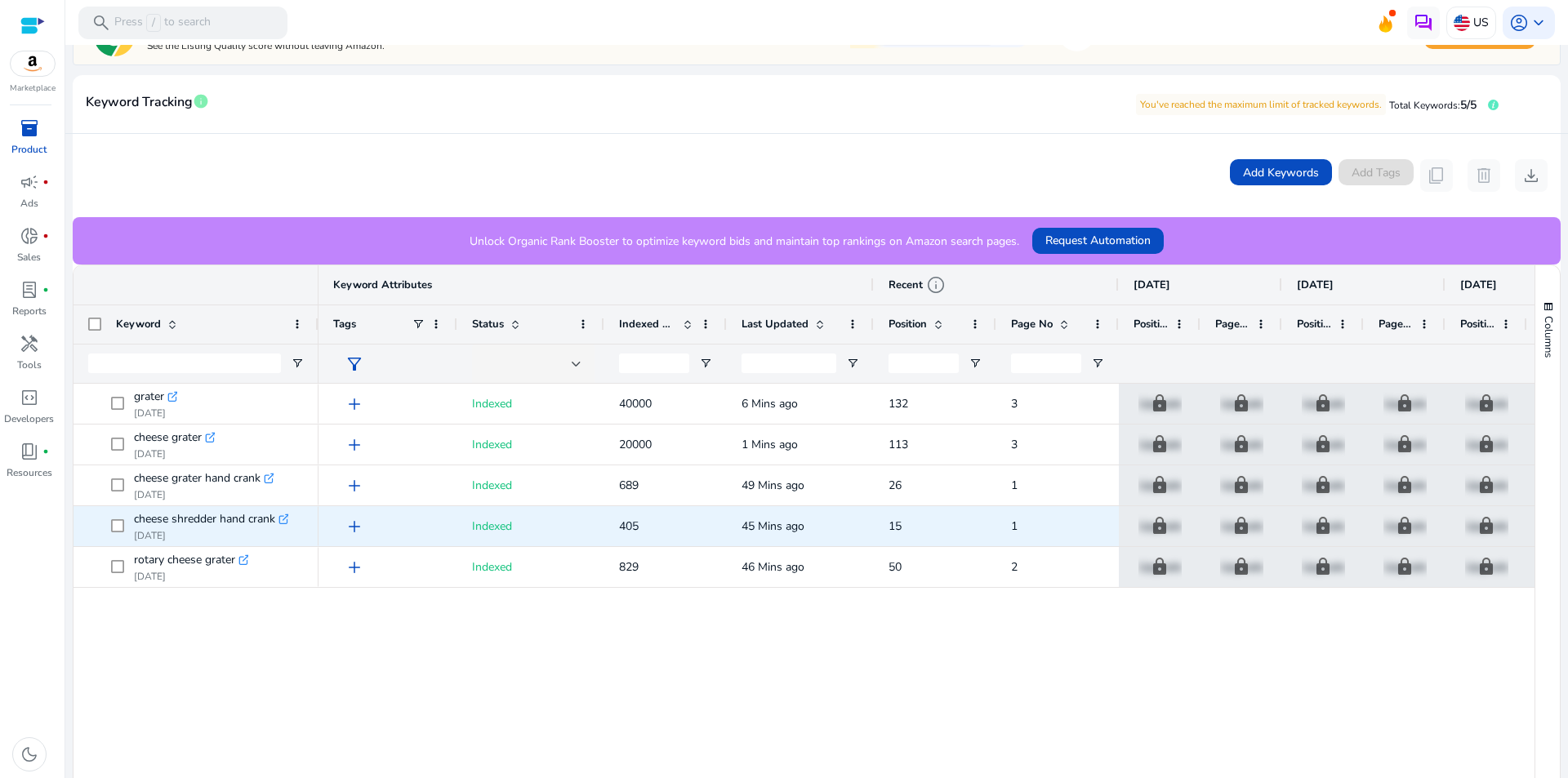
scroll to position [327, 0]
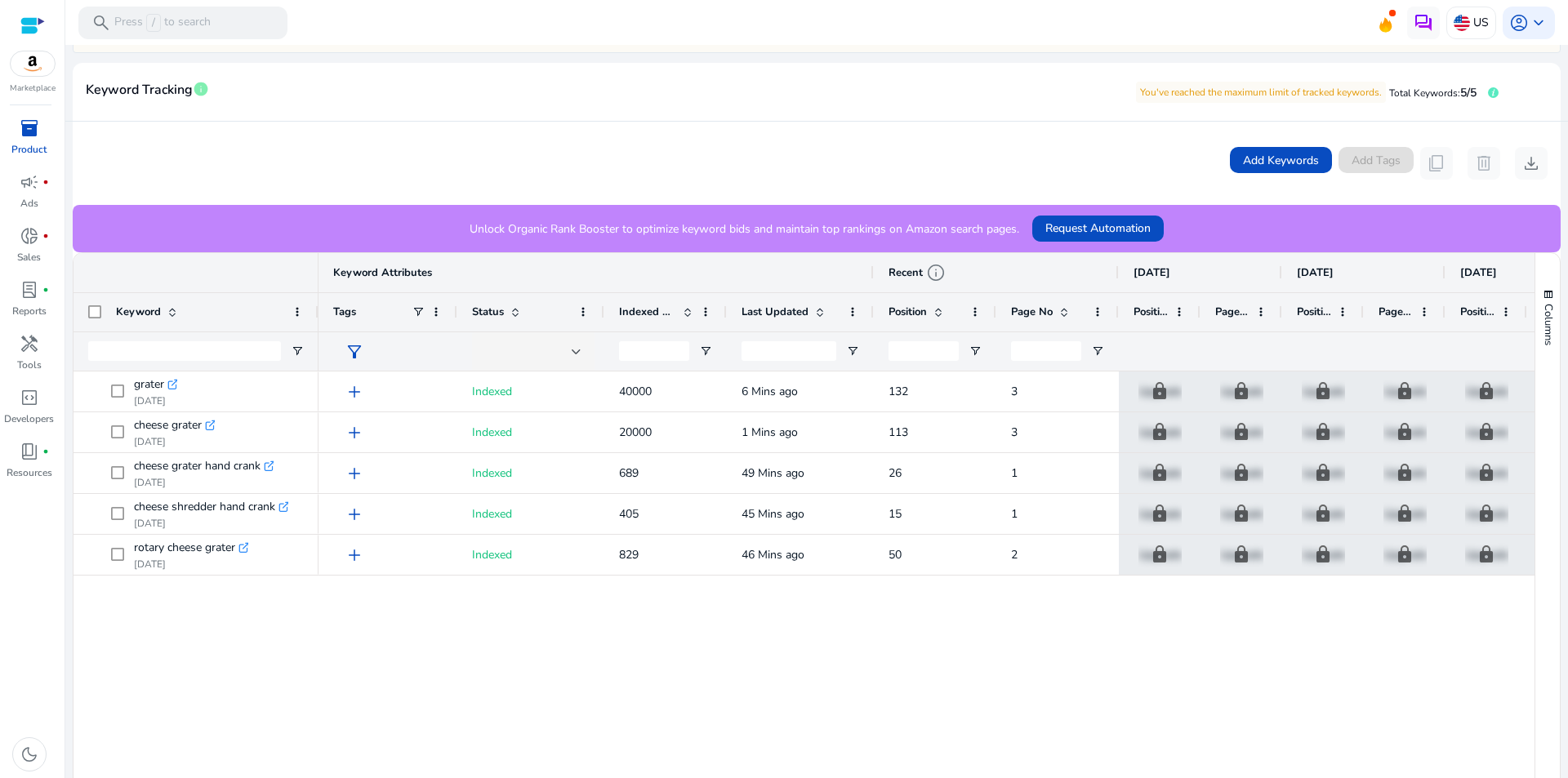
click at [1024, 315] on span "Page No" at bounding box center [1031, 312] width 41 height 14
click at [907, 313] on span "Position" at bounding box center [908, 312] width 38 height 14
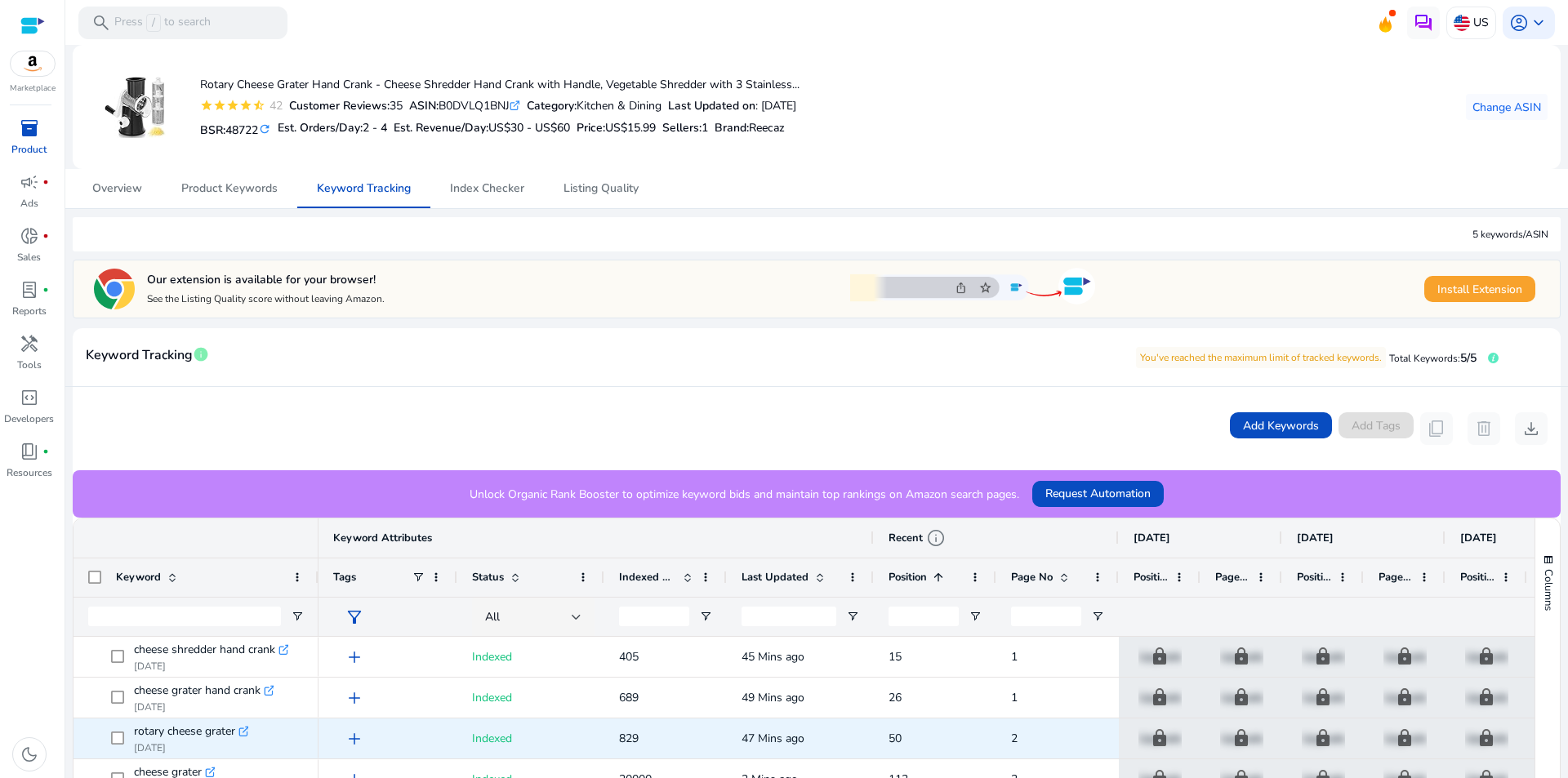
scroll to position [184, 0]
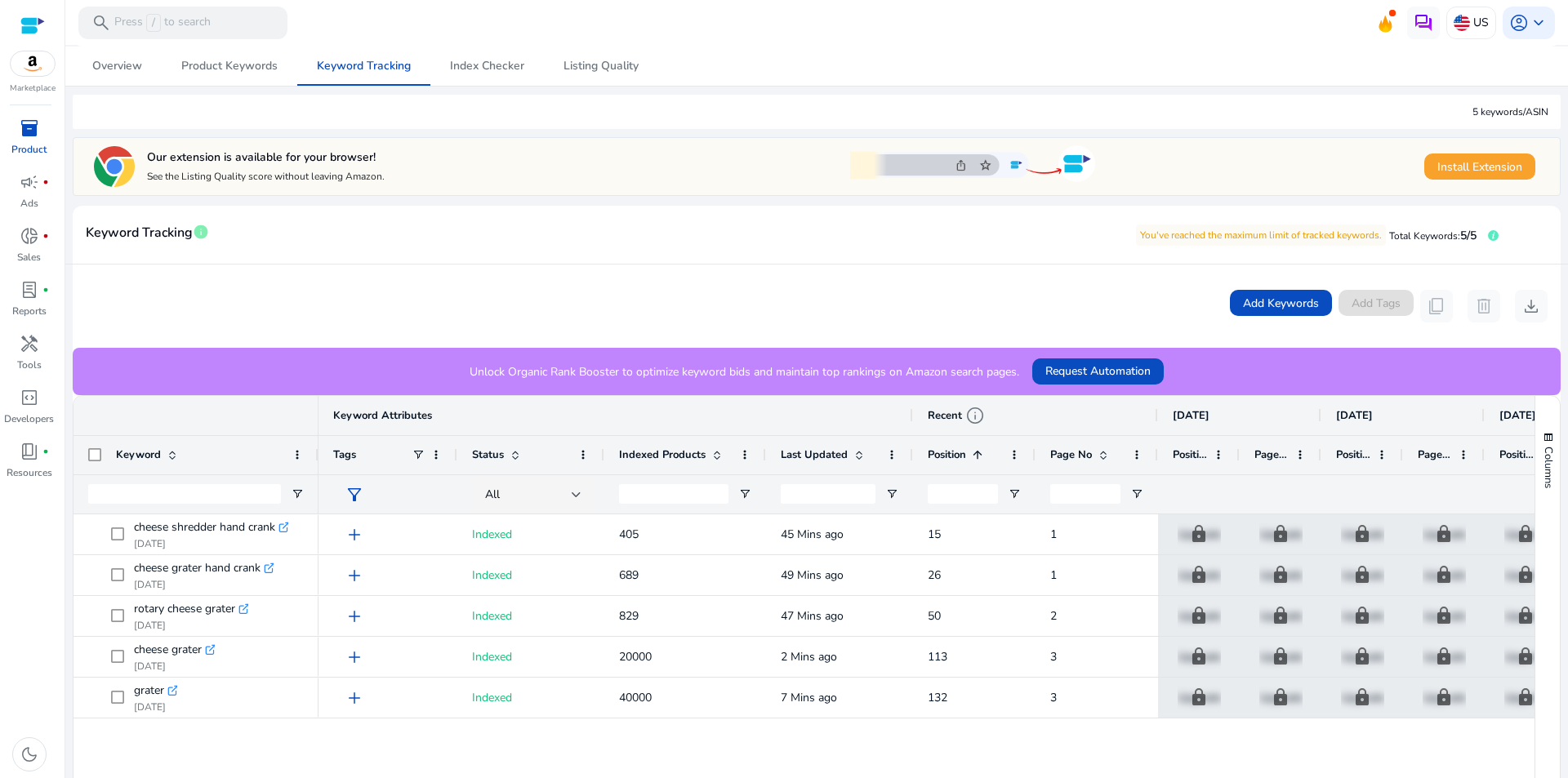
drag, startPoint x: 726, startPoint y: 448, endPoint x: 765, endPoint y: 446, distance: 39.1
click at [765, 446] on div at bounding box center [765, 455] width 7 height 38
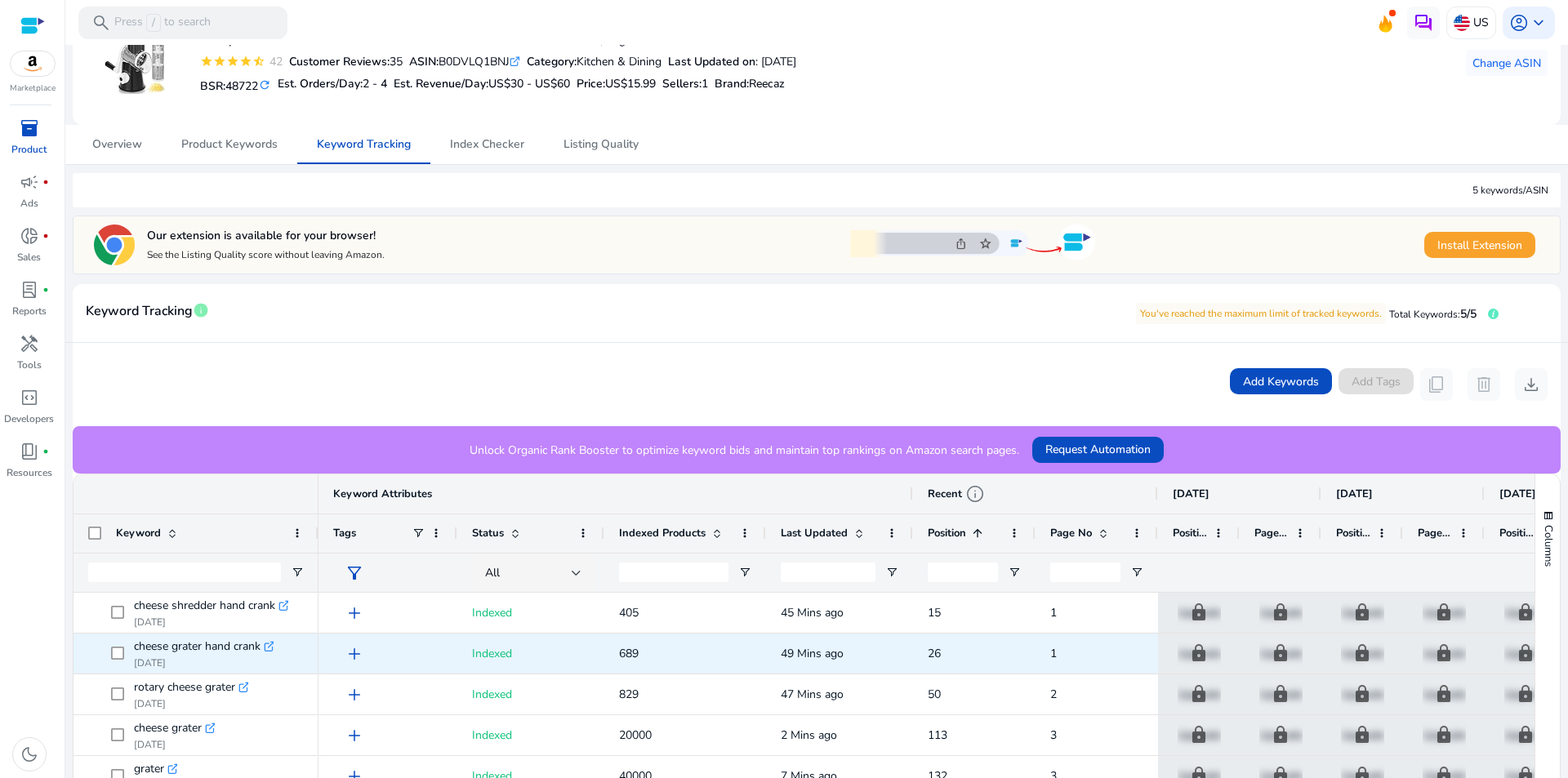
scroll to position [0, 0]
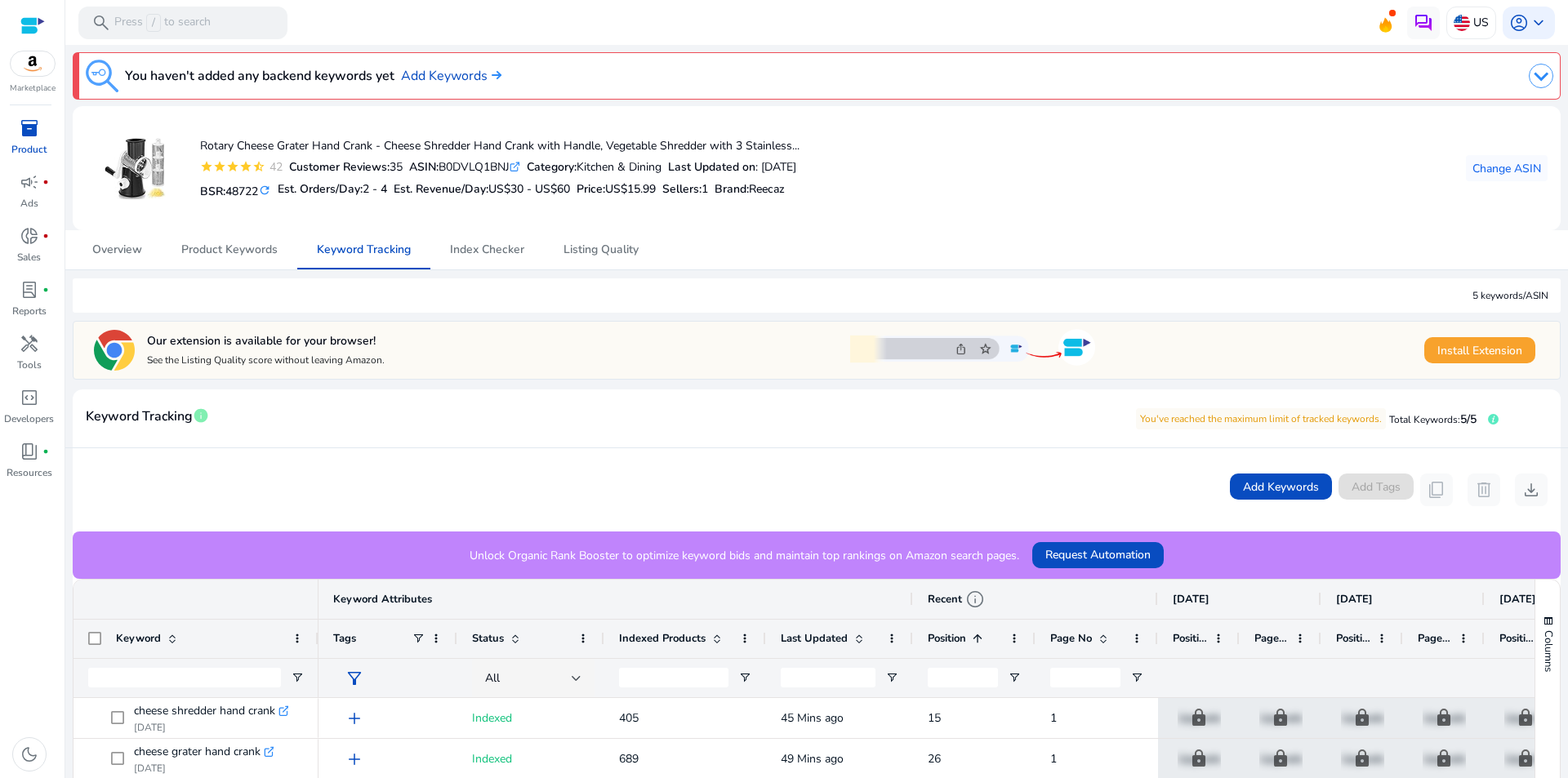
click at [27, 127] on span "inventory_2" at bounding box center [29, 128] width 19 height 19
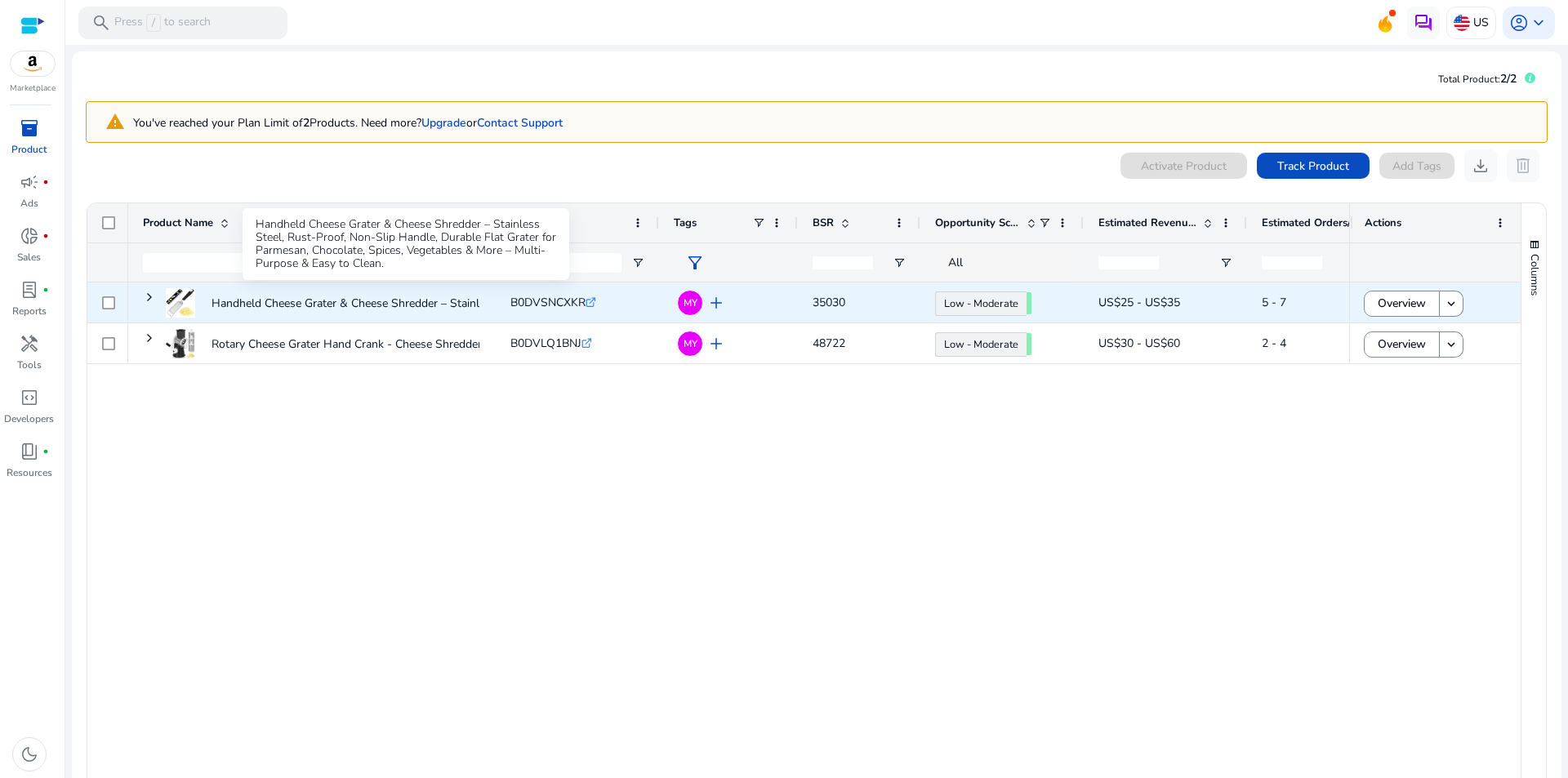
click at [255, 301] on p "Handheld Cheese Grater & Cheese Shredder – Stainless Steel, Rust-Proof,..." at bounding box center [405, 303] width 387 height 34
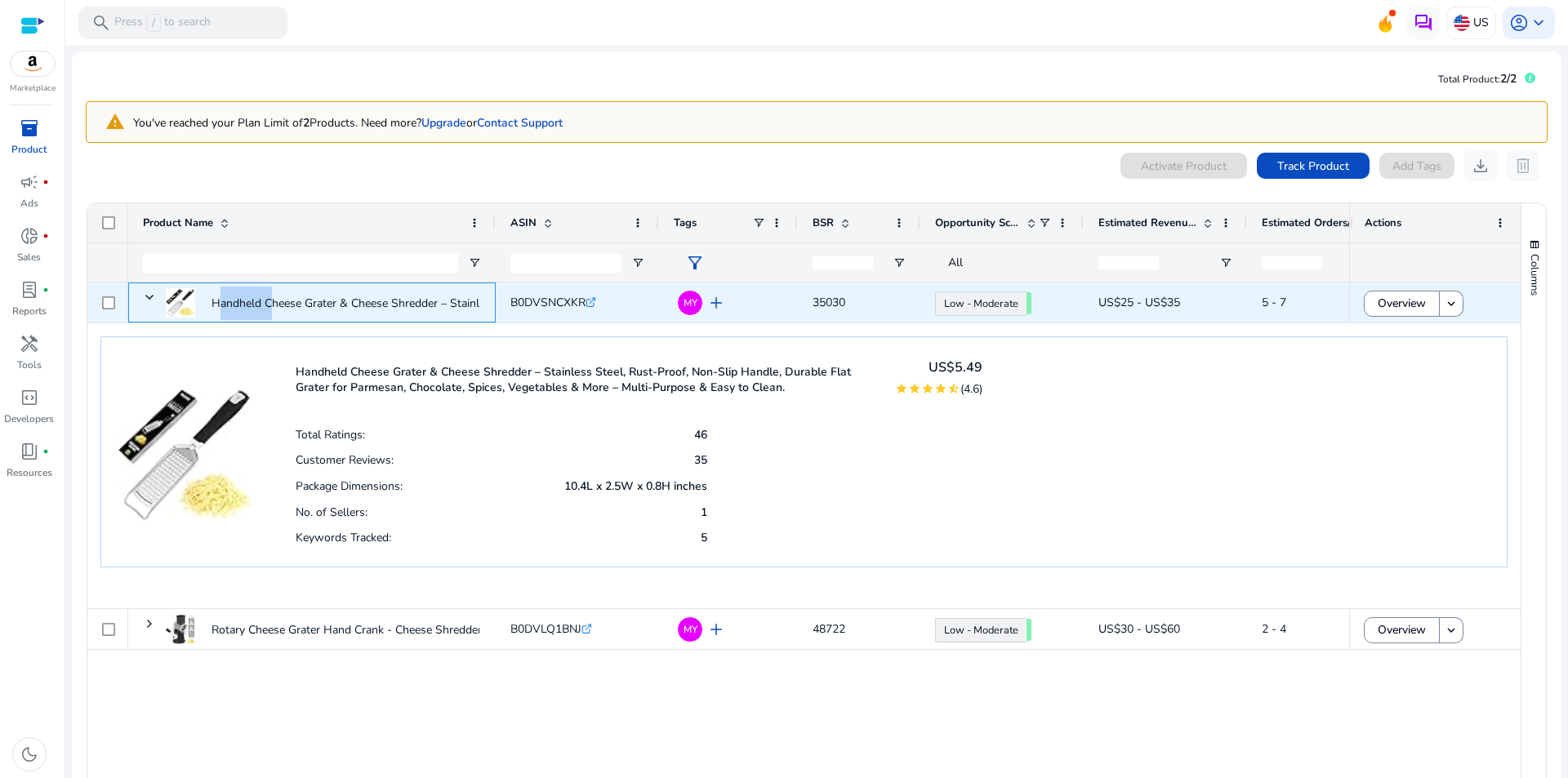
click at [255, 301] on p "Handheld Cheese Grater & Cheese Shredder – Stainless Steel, Rust-Proof,..." at bounding box center [405, 303] width 387 height 34
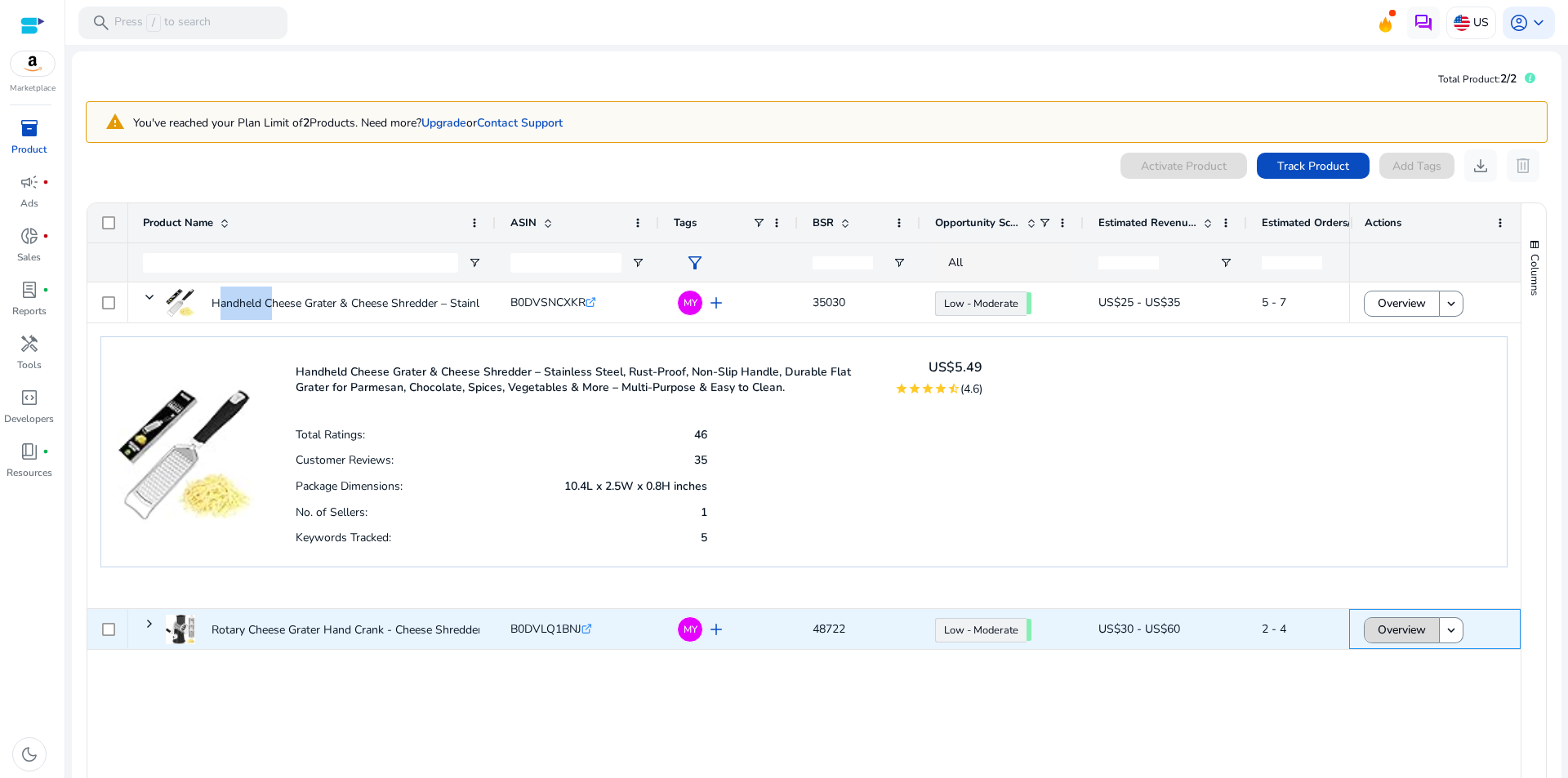
click at [1384, 633] on span "Overview" at bounding box center [1402, 629] width 48 height 34
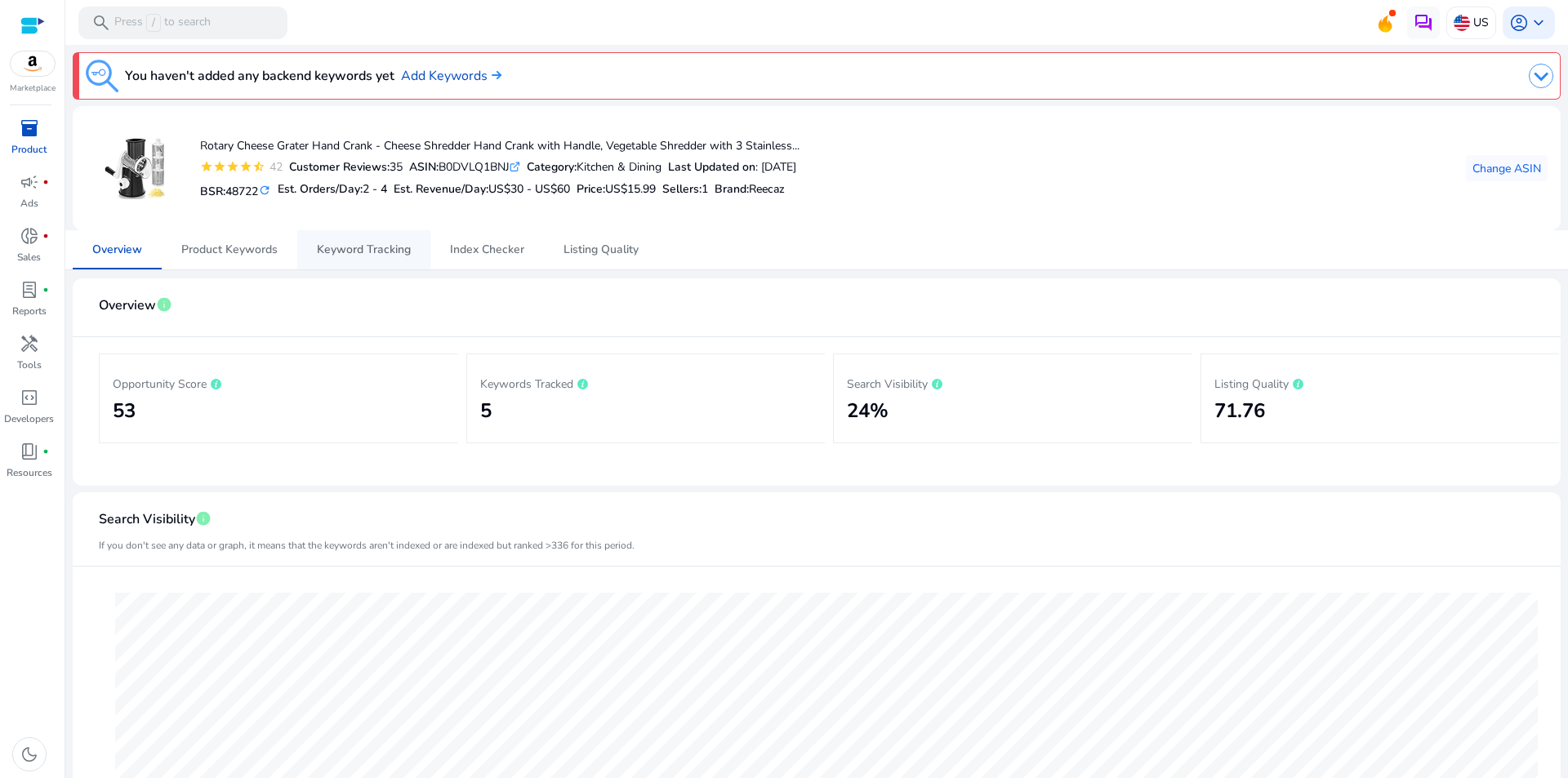
click at [387, 245] on span "Keyword Tracking" at bounding box center [364, 250] width 94 height 12
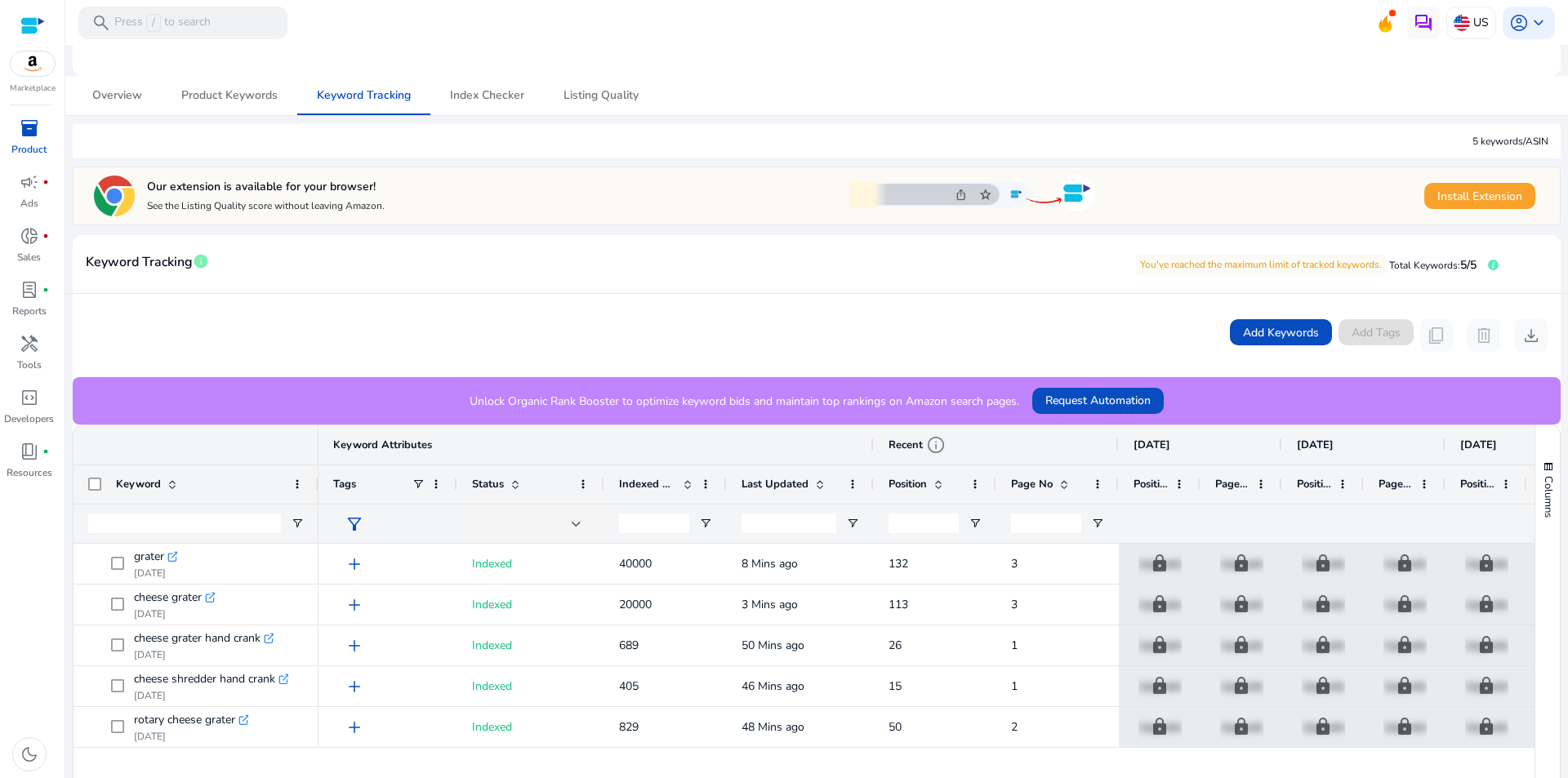
scroll to position [265, 0]
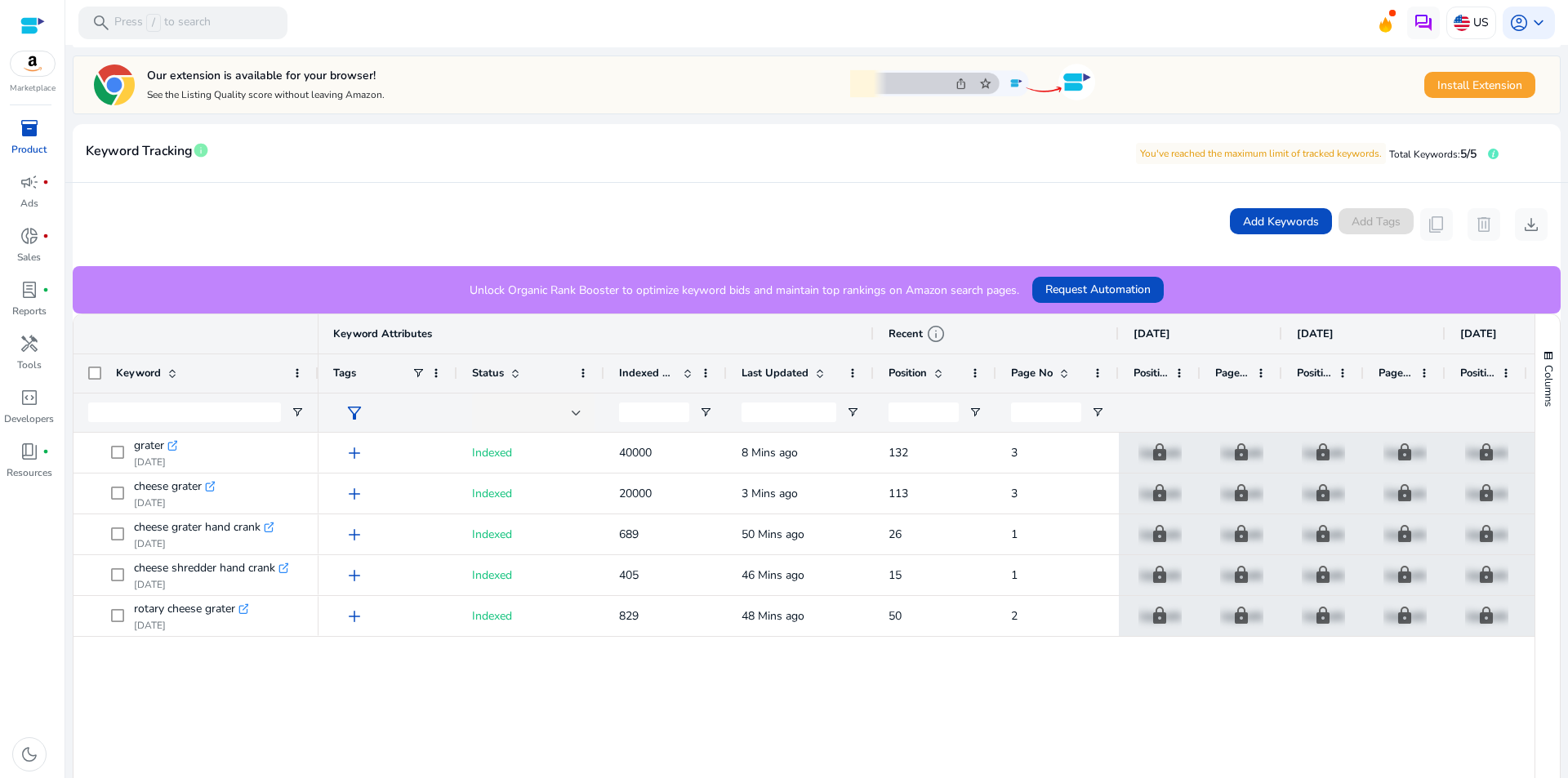
click at [912, 369] on span "Position" at bounding box center [908, 372] width 38 height 14
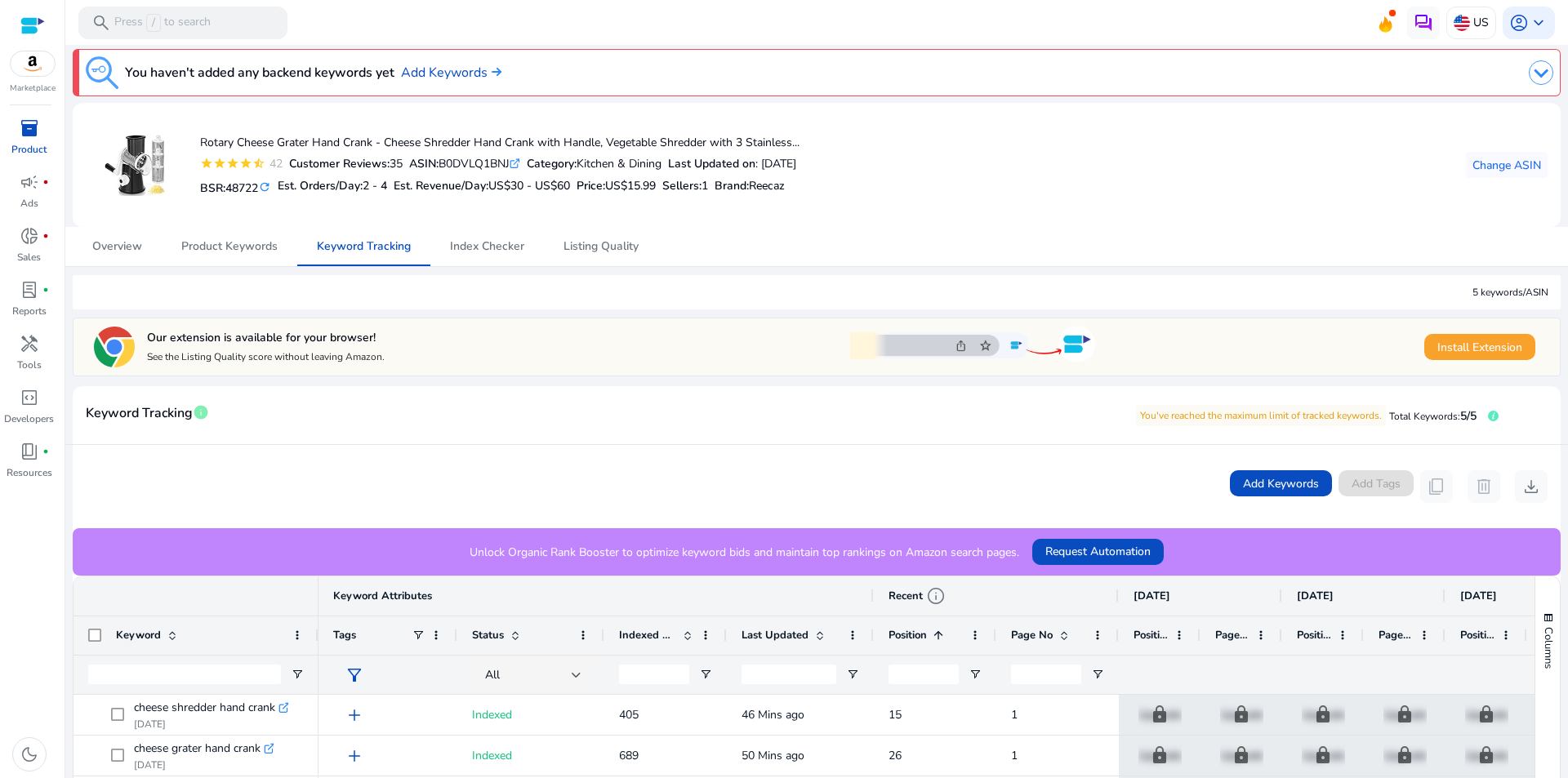
scroll to position [0, 0]
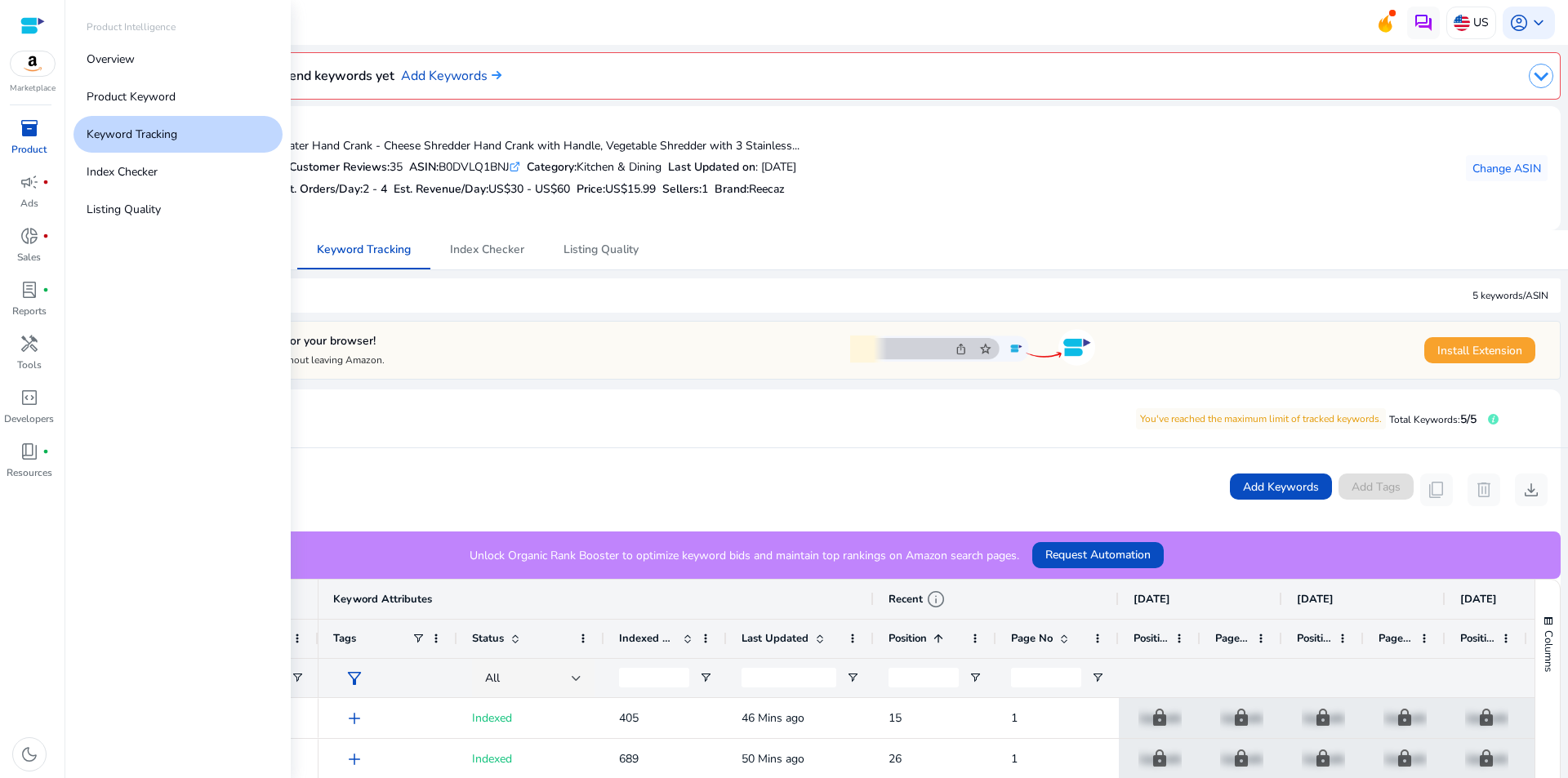
click at [33, 138] on span "inventory_2" at bounding box center [29, 128] width 19 height 19
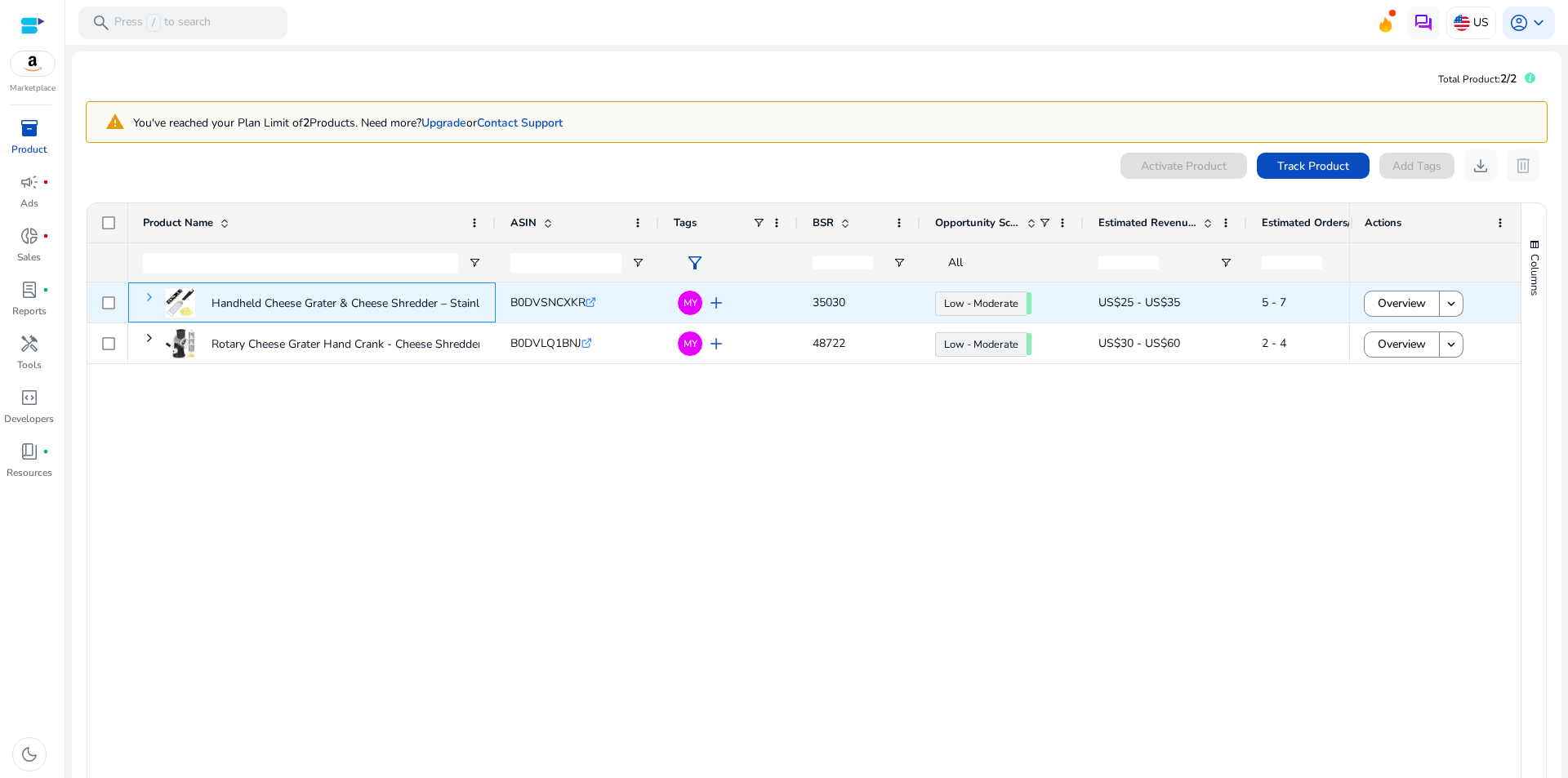
click at [152, 298] on span at bounding box center [150, 297] width 13 height 13
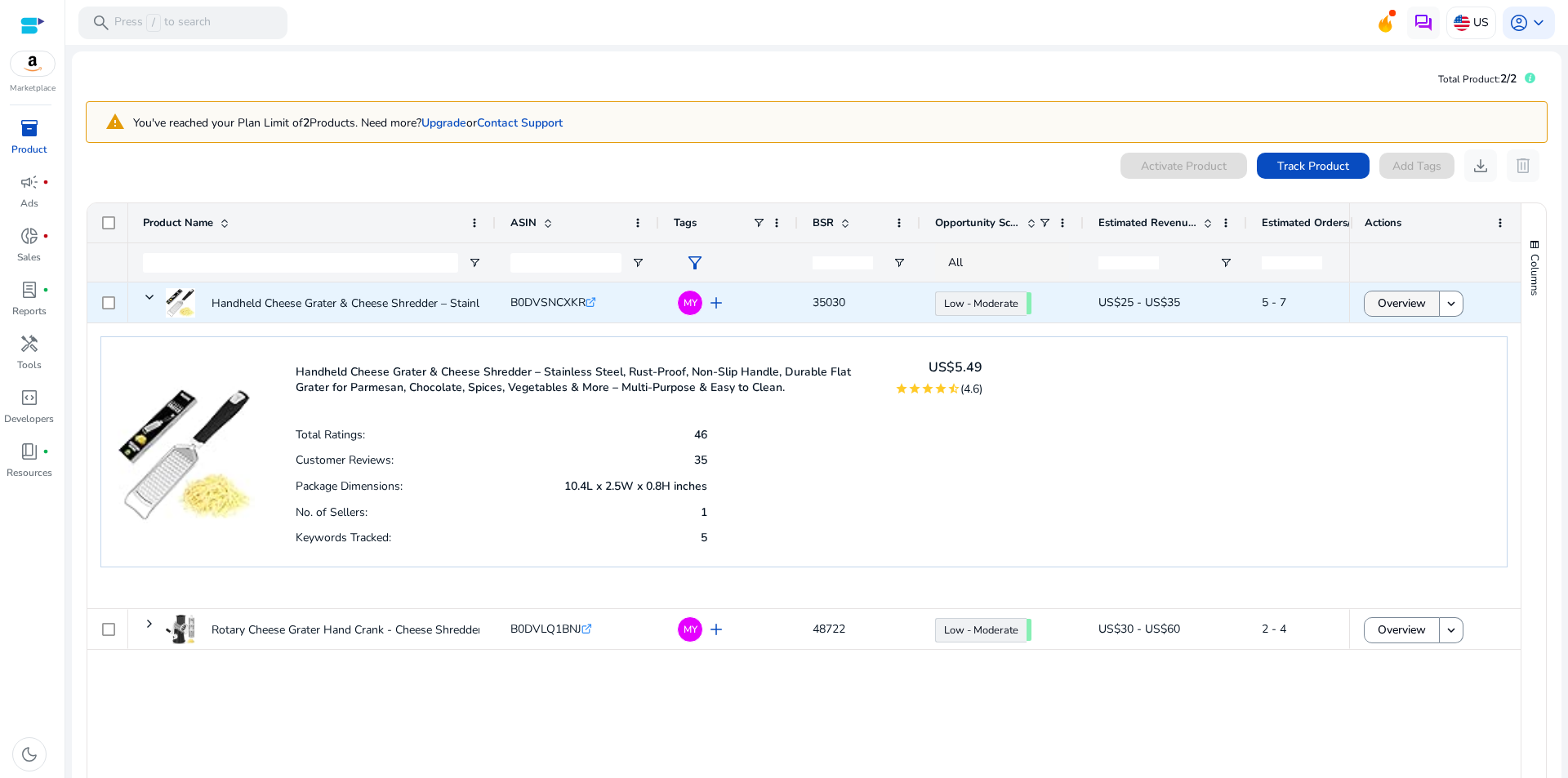
click at [1385, 300] on span "Overview" at bounding box center [1402, 303] width 48 height 34
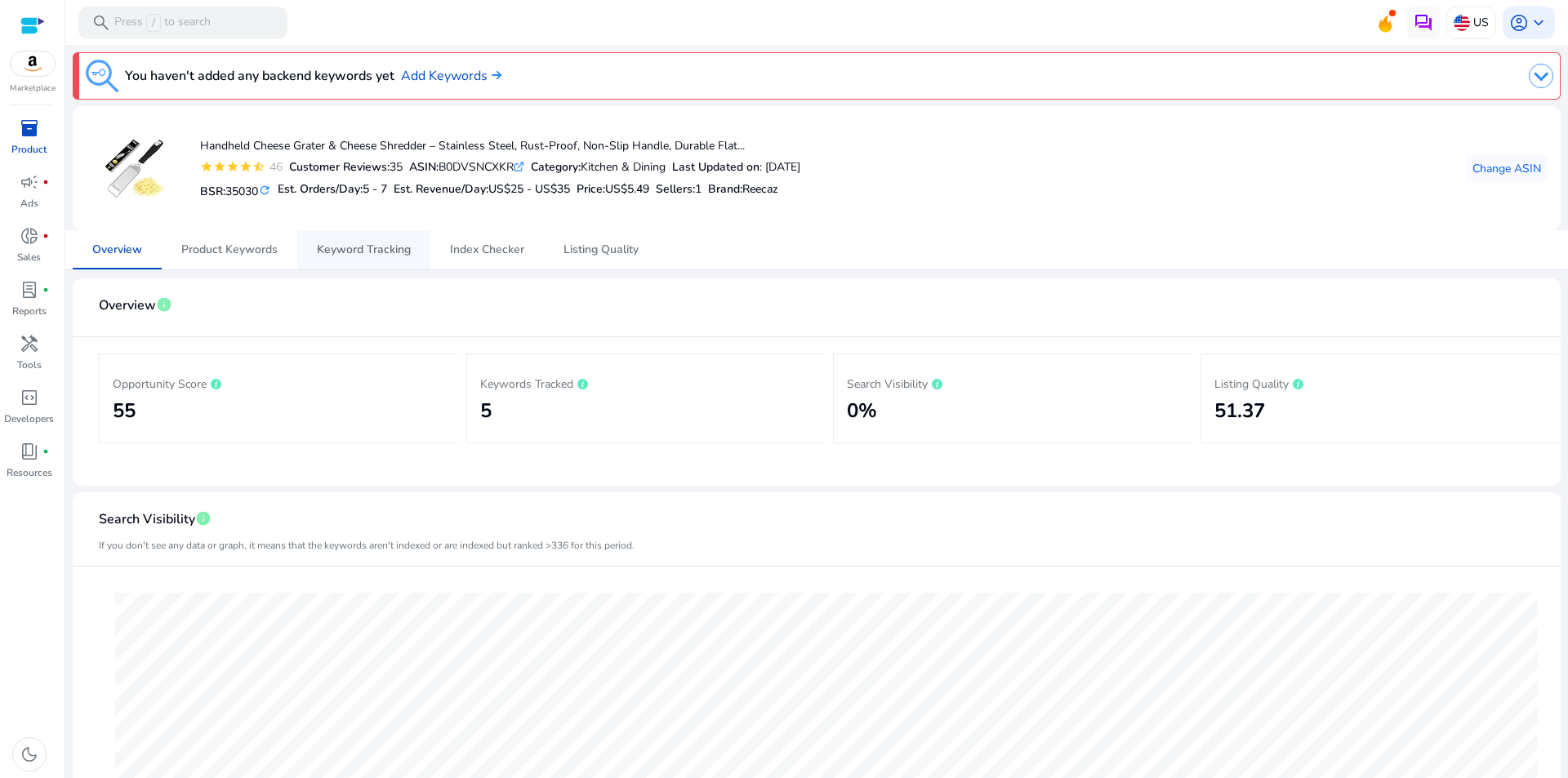
click at [330, 244] on span "Keyword Tracking" at bounding box center [364, 250] width 94 height 12
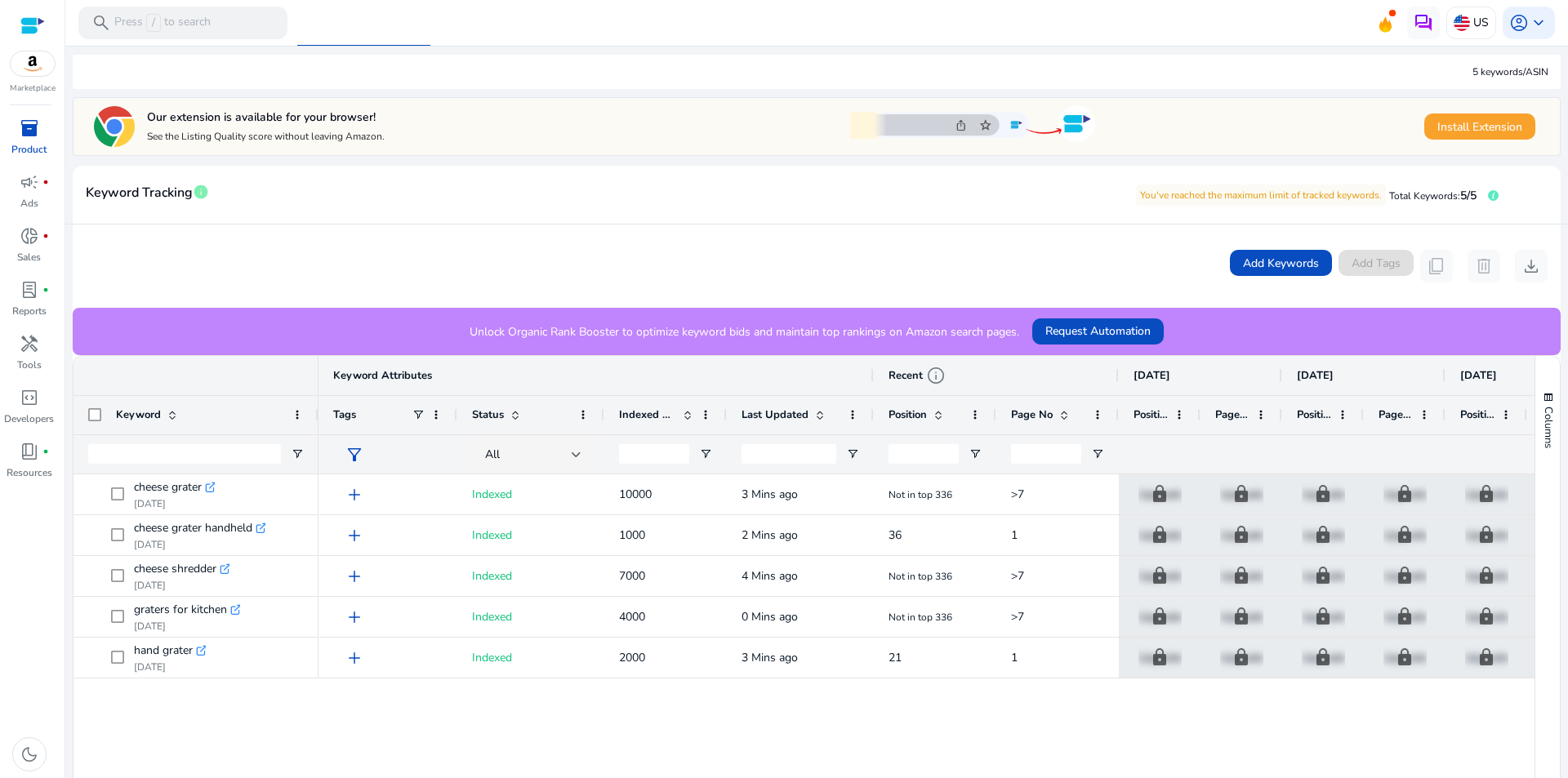
scroll to position [224, 0]
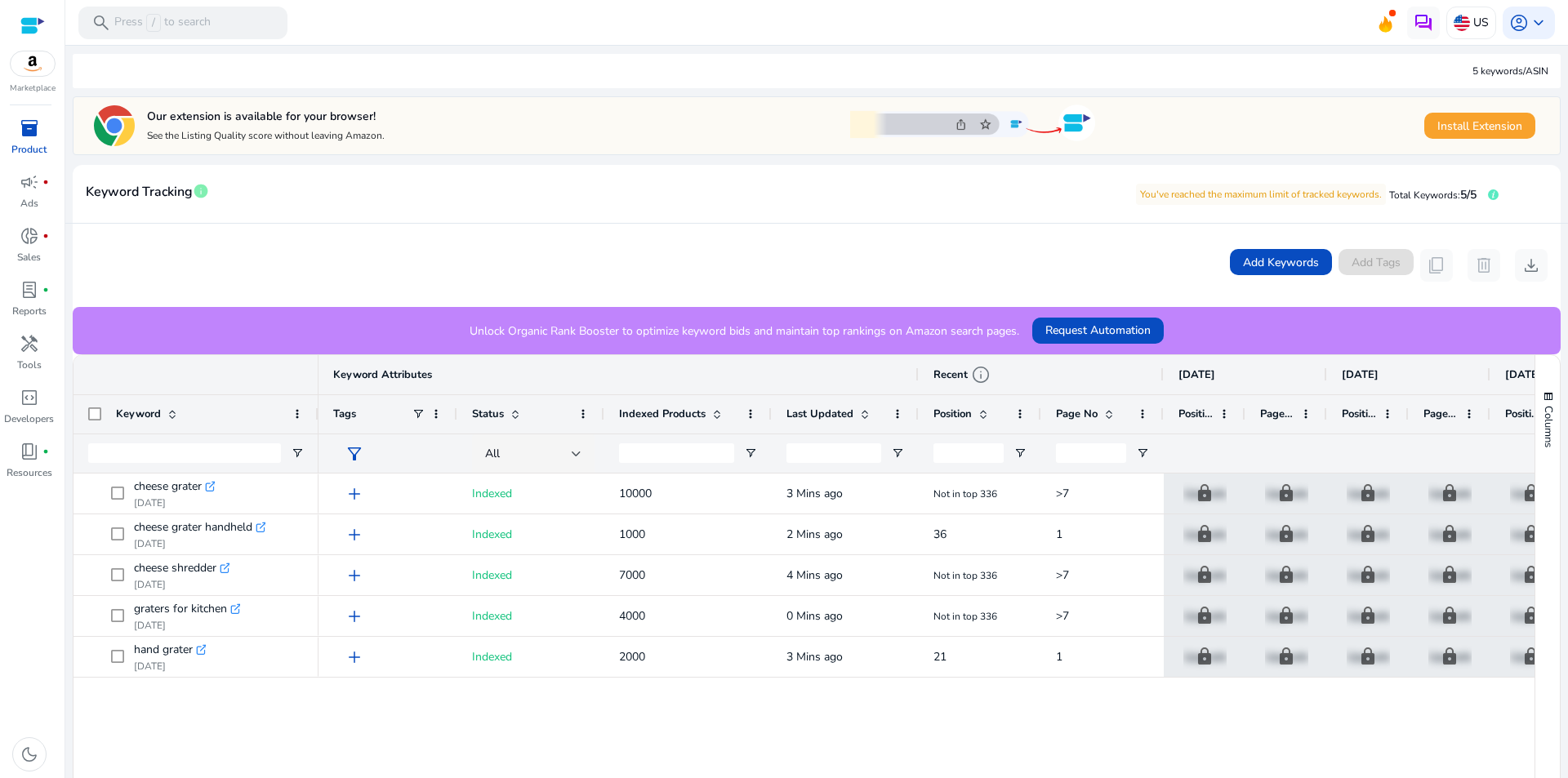
drag, startPoint x: 722, startPoint y: 408, endPoint x: 768, endPoint y: 407, distance: 46.0
click at [768, 407] on div at bounding box center [771, 414] width 7 height 38
click at [1072, 411] on span "Page No" at bounding box center [1076, 414] width 41 height 14
click at [945, 406] on div "Position" at bounding box center [971, 414] width 75 height 30
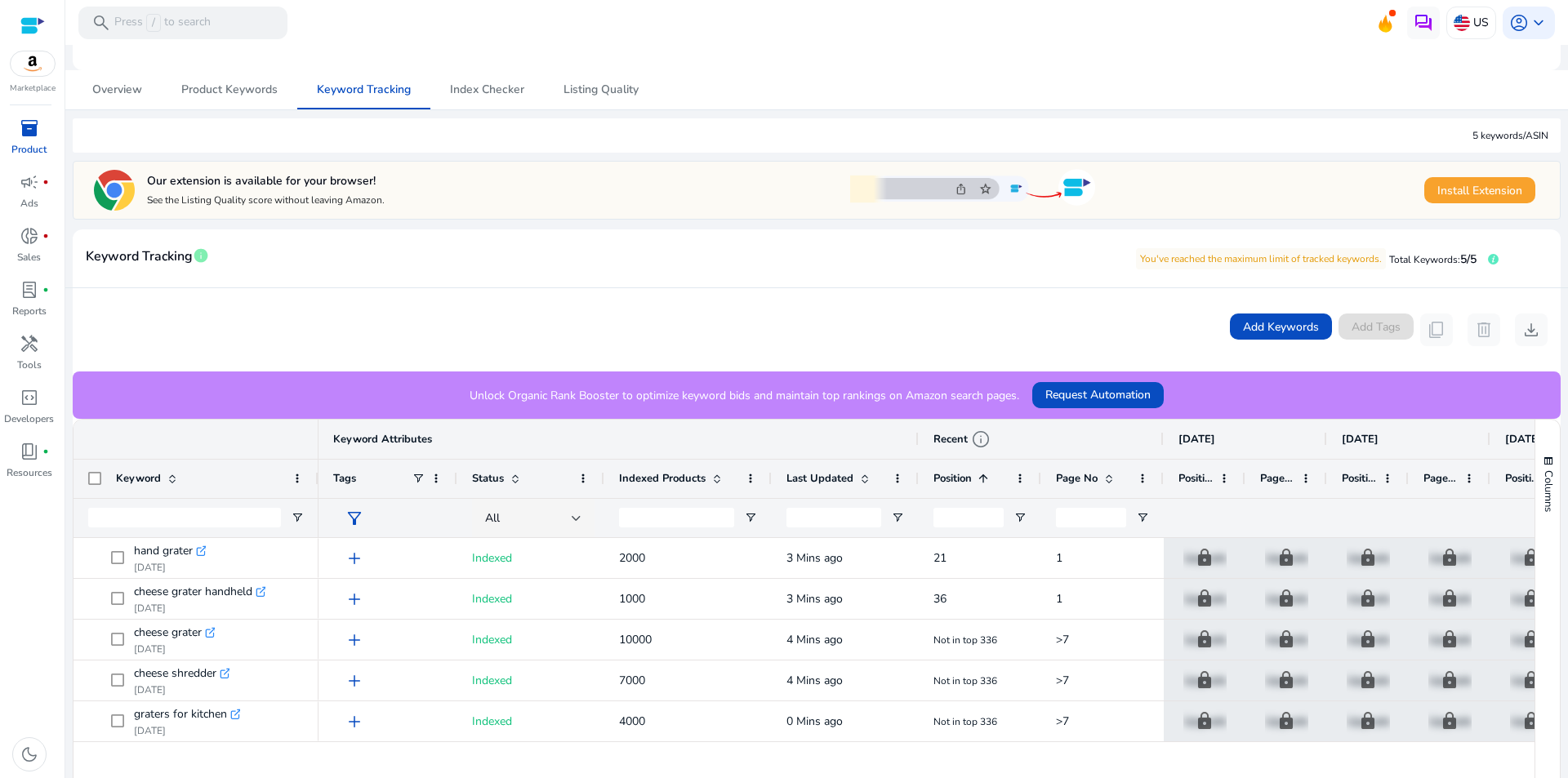
scroll to position [0, 0]
